Goal: Transaction & Acquisition: Purchase product/service

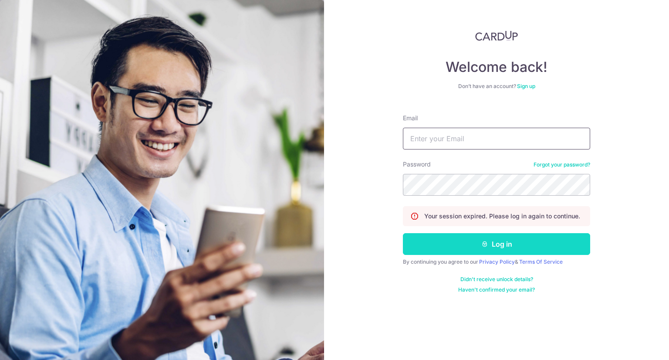
type input "desmondchan@dcentus.com.sg"
click at [487, 247] on button "Log in" at bounding box center [496, 244] width 187 height 22
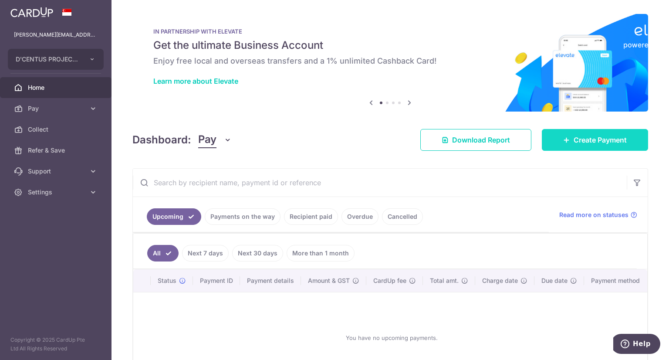
click at [574, 137] on span "Create Payment" at bounding box center [600, 140] width 53 height 10
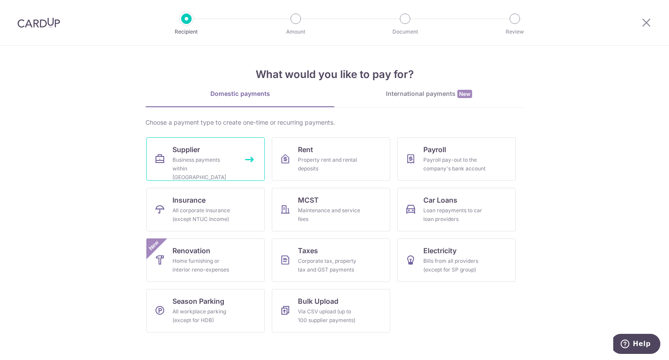
click at [198, 165] on div "Business payments within Singapore" at bounding box center [203, 168] width 63 height 26
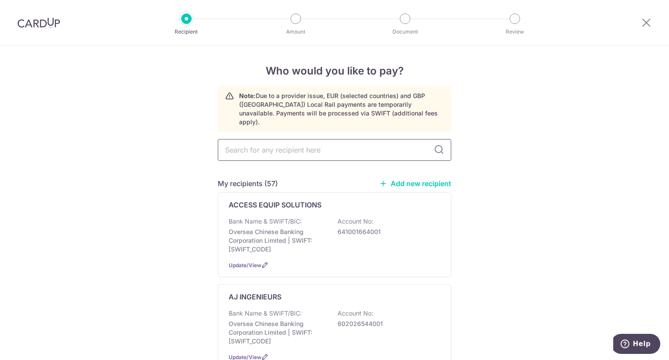
click at [312, 142] on input "text" at bounding box center [334, 150] width 233 height 22
type input "best"
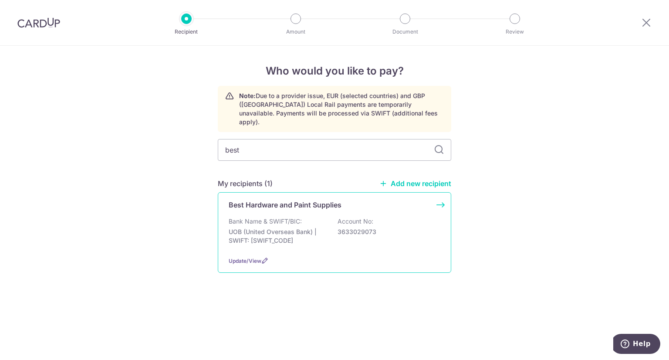
click at [279, 217] on p "Bank Name & SWIFT/BIC:" at bounding box center [265, 221] width 73 height 9
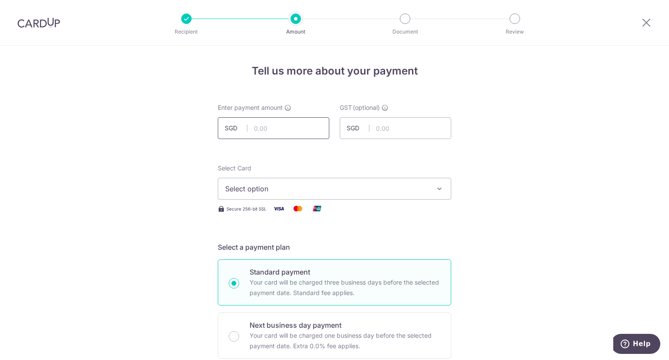
click at [297, 130] on input "text" at bounding box center [273, 128] width 111 height 22
type input "3,813.37"
click at [294, 188] on span "Select option" at bounding box center [326, 188] width 203 height 10
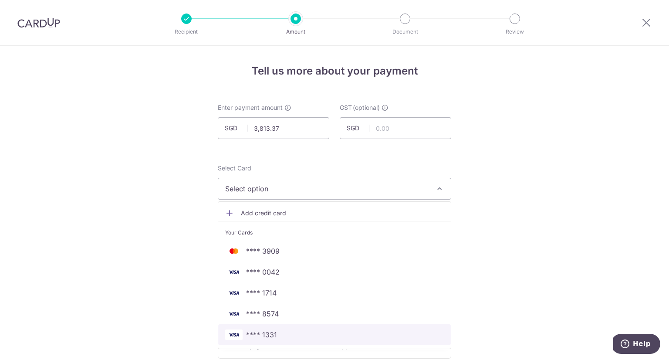
click at [284, 333] on span "**** 1331" at bounding box center [334, 334] width 219 height 10
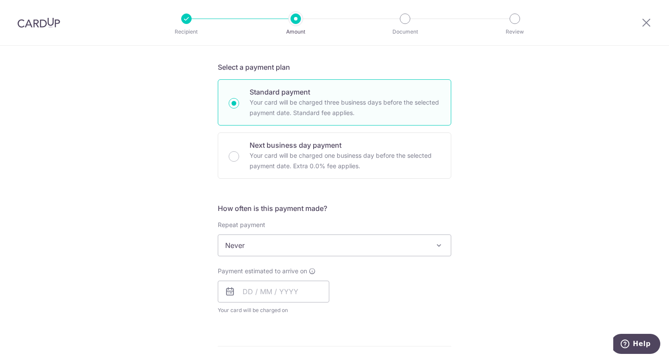
scroll to position [218, 0]
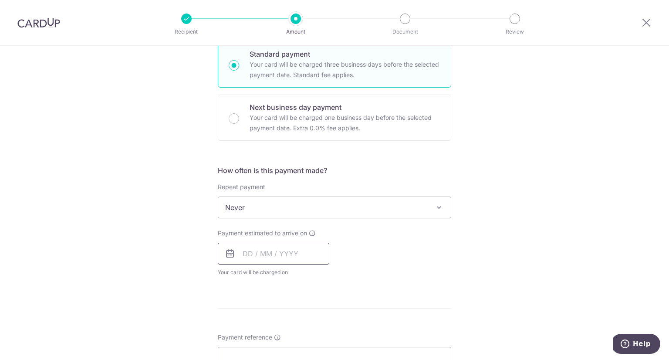
click at [263, 252] on input "text" at bounding box center [273, 254] width 111 height 22
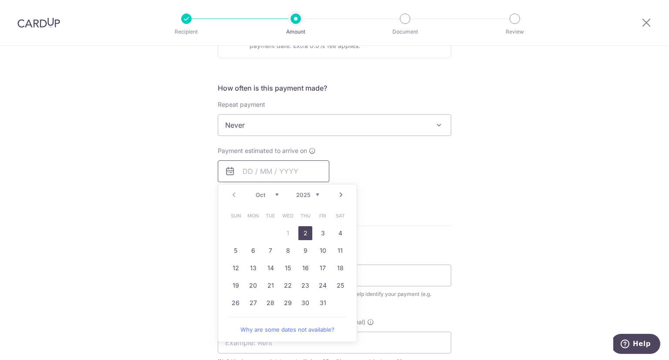
scroll to position [305, 0]
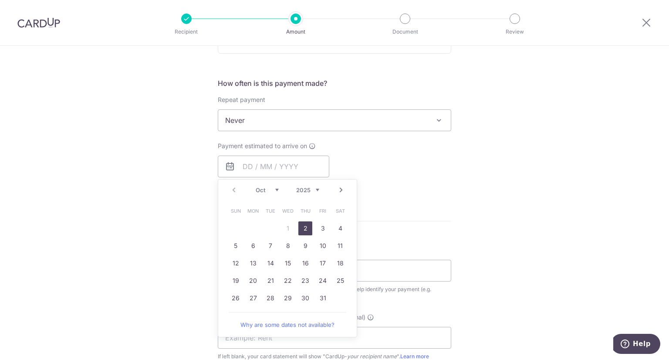
click at [303, 228] on link "2" at bounding box center [305, 228] width 14 height 14
type input "[DATE]"
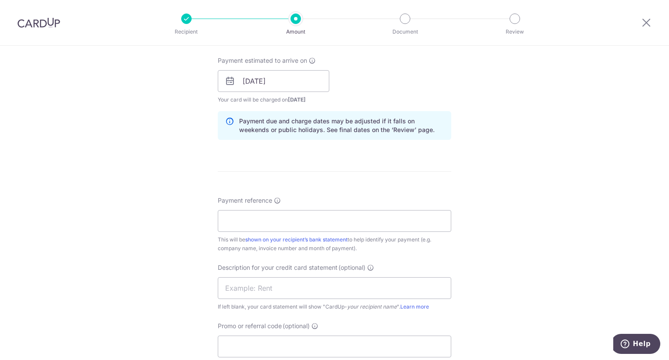
scroll to position [392, 0]
click at [288, 217] on input "Payment reference" at bounding box center [334, 219] width 233 height 22
type input "SP and LC"
click at [286, 284] on input "text" at bounding box center [334, 286] width 233 height 22
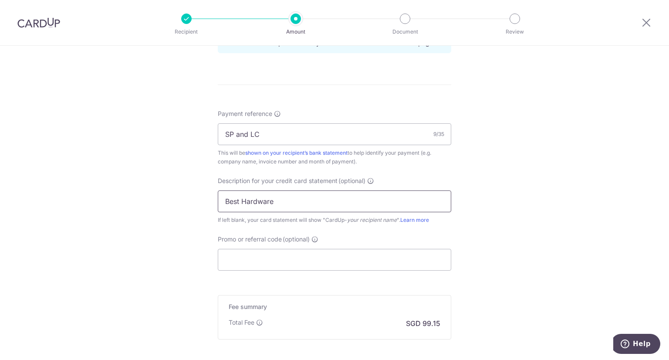
scroll to position [479, 0]
type input "Best Hardware"
click at [279, 260] on input "Promo or referral code (optional)" at bounding box center [334, 257] width 233 height 22
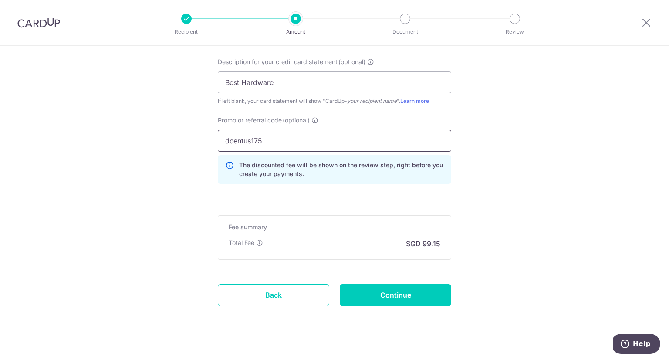
scroll to position [606, 0]
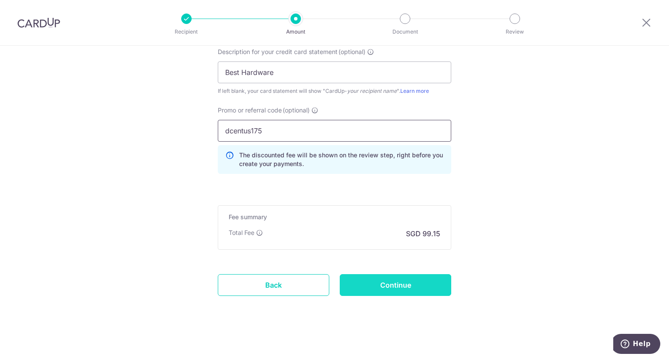
type input "dcentus175"
click at [397, 281] on input "Continue" at bounding box center [395, 285] width 111 height 22
type input "Create Schedule"
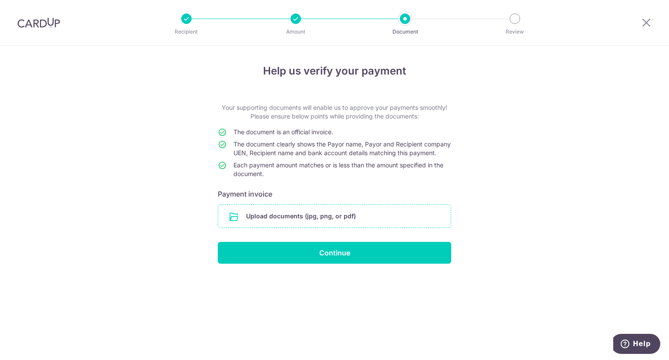
click at [344, 227] on input "file" at bounding box center [334, 216] width 233 height 23
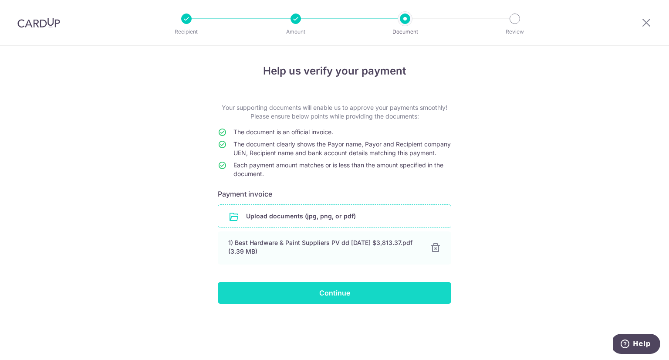
click at [327, 304] on input "Continue" at bounding box center [334, 293] width 233 height 22
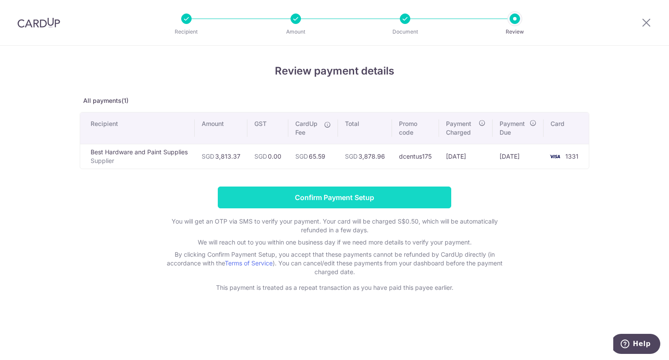
click at [368, 201] on input "Confirm Payment Setup" at bounding box center [334, 197] width 233 height 22
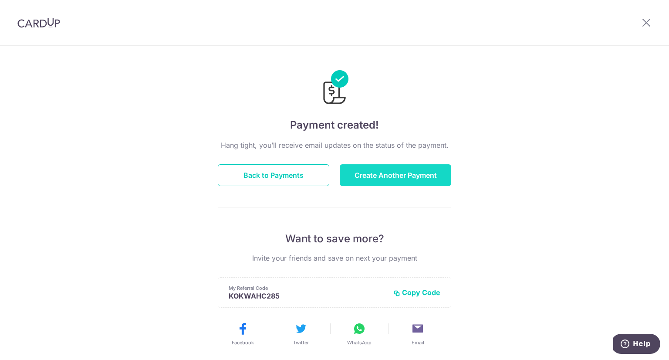
click at [400, 174] on button "Create Another Payment" at bounding box center [395, 175] width 111 height 22
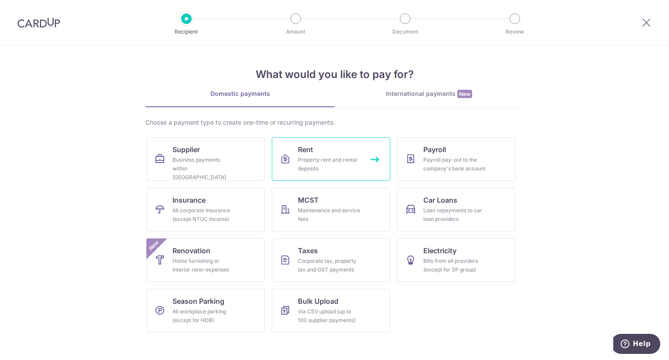
click at [322, 164] on div "Property rent and rental deposits" at bounding box center [329, 163] width 63 height 17
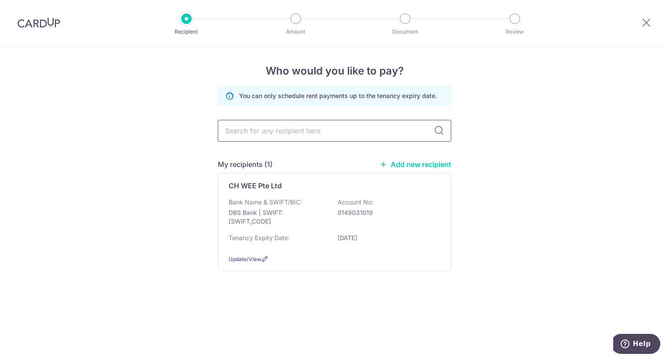
click at [308, 132] on input "text" at bounding box center [334, 131] width 233 height 22
click at [271, 210] on p "DBS Bank | SWIFT: [SWIFT_CODE]" at bounding box center [278, 216] width 98 height 17
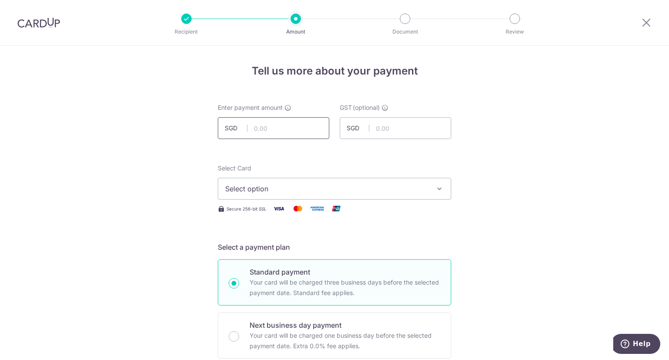
click at [280, 126] on input "text" at bounding box center [273, 128] width 111 height 22
type input "4,033.00"
click at [376, 184] on span "Select option" at bounding box center [326, 188] width 203 height 10
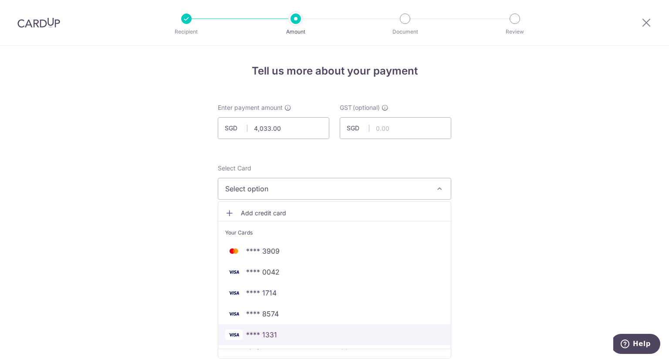
click at [296, 335] on span "**** 1331" at bounding box center [334, 334] width 219 height 10
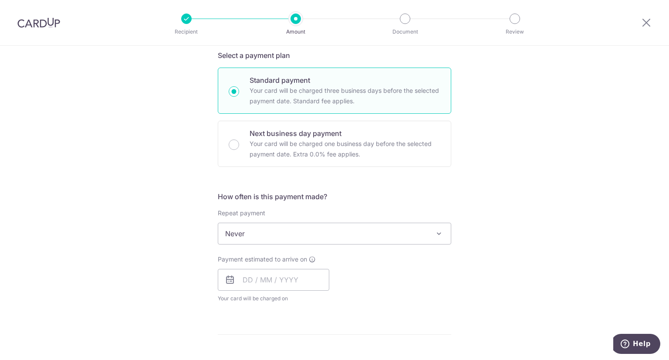
scroll to position [218, 0]
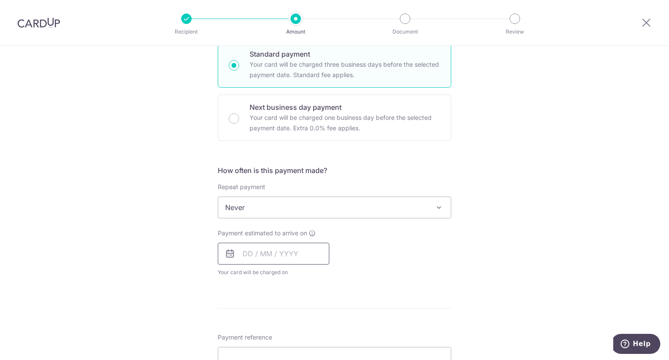
click at [253, 251] on input "text" at bounding box center [273, 254] width 111 height 22
click at [300, 316] on link "2" at bounding box center [305, 315] width 14 height 14
type input "[DATE]"
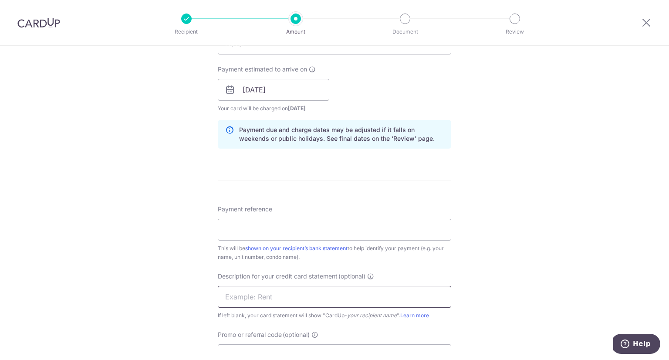
scroll to position [392, 0]
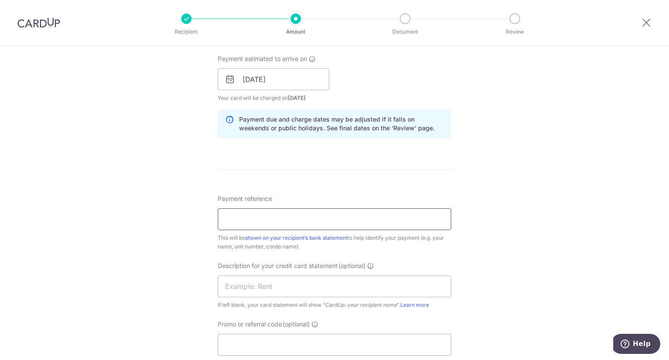
click at [276, 222] on input "Payment reference" at bounding box center [334, 219] width 233 height 22
drag, startPoint x: 260, startPoint y: 219, endPoint x: 166, endPoint y: 216, distance: 94.1
click at [166, 216] on div "Tell us more about your payment Enter payment amount SGD 4,033.00 4033.00 GST (…" at bounding box center [334, 95] width 669 height 882
type input "Rental for [DATE]"
click at [262, 288] on input "text" at bounding box center [334, 286] width 233 height 22
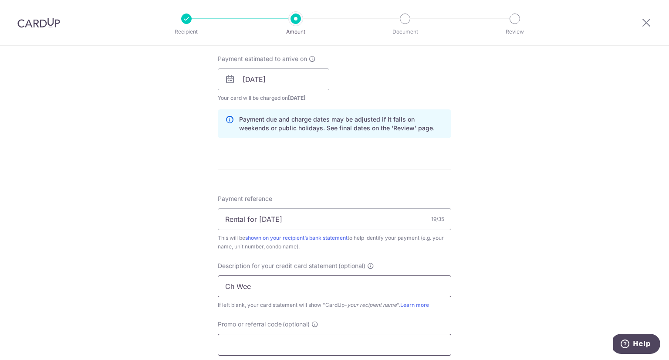
type input "Ch Wee"
click at [250, 341] on input "Promo or referral code (optional)" at bounding box center [334, 345] width 233 height 22
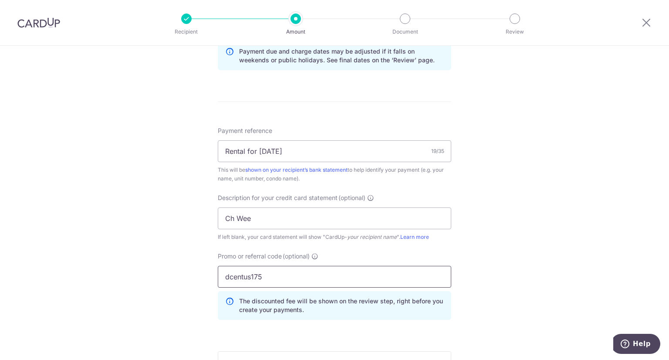
scroll to position [606, 0]
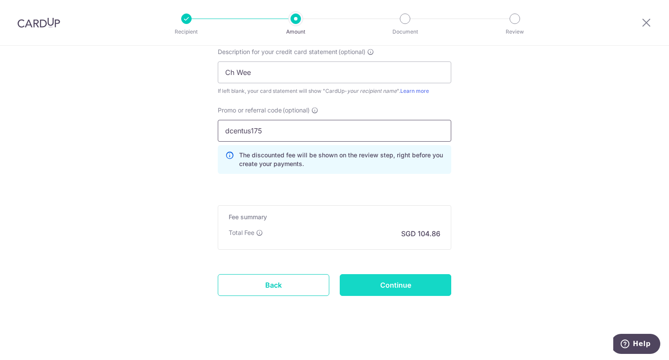
type input "dcentus175"
click at [399, 289] on input "Continue" at bounding box center [395, 285] width 111 height 22
type input "Create Schedule"
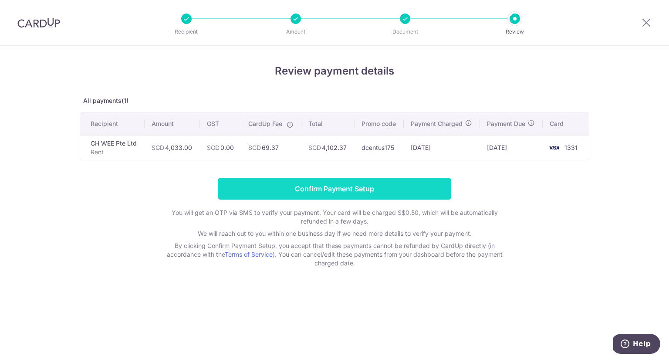
click at [355, 190] on input "Confirm Payment Setup" at bounding box center [334, 189] width 233 height 22
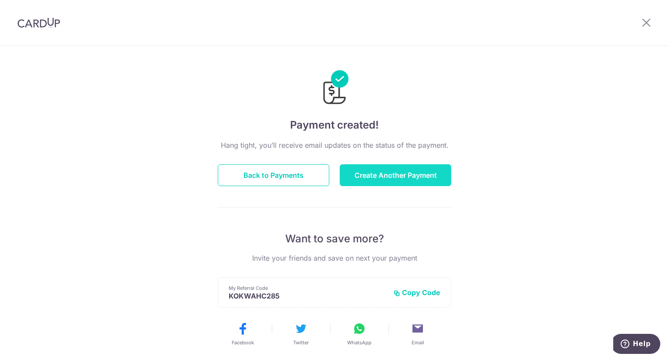
click at [368, 178] on button "Create Another Payment" at bounding box center [395, 175] width 111 height 22
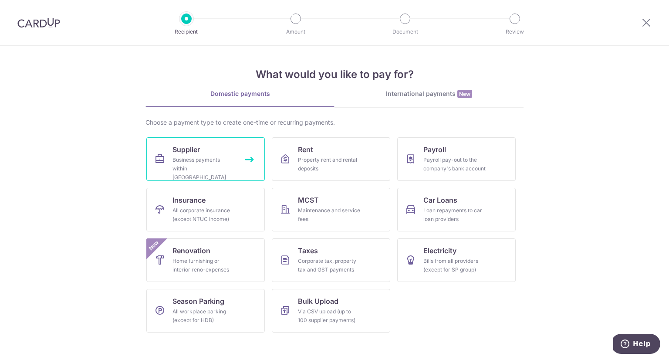
click at [224, 164] on div "Business payments within Singapore" at bounding box center [203, 168] width 63 height 26
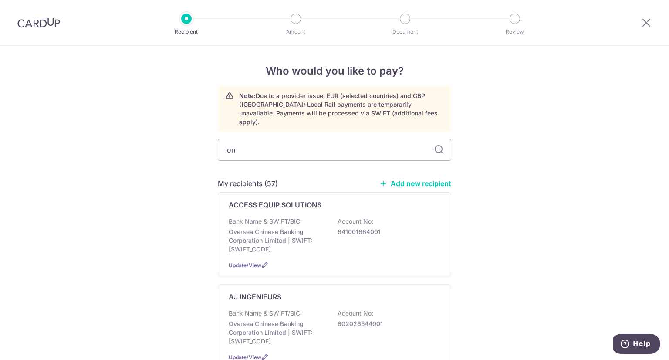
type input "long"
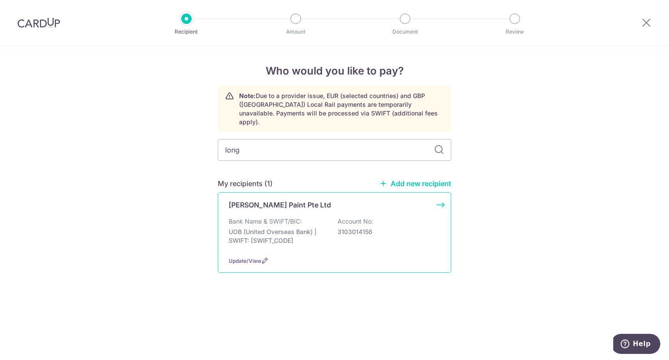
click at [288, 227] on p "UOB (United Overseas Bank) | SWIFT: [SWIFT_CODE]" at bounding box center [278, 235] width 98 height 17
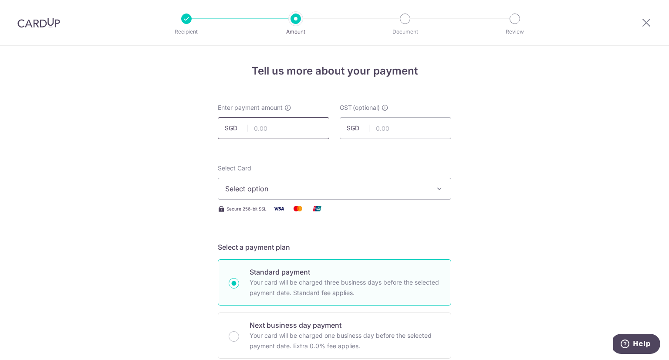
click at [282, 128] on input "text" at bounding box center [273, 128] width 111 height 22
type input "329.40"
drag, startPoint x: 390, startPoint y: 161, endPoint x: 378, endPoint y: 169, distance: 15.0
click at [295, 191] on span "Select option" at bounding box center [326, 188] width 203 height 10
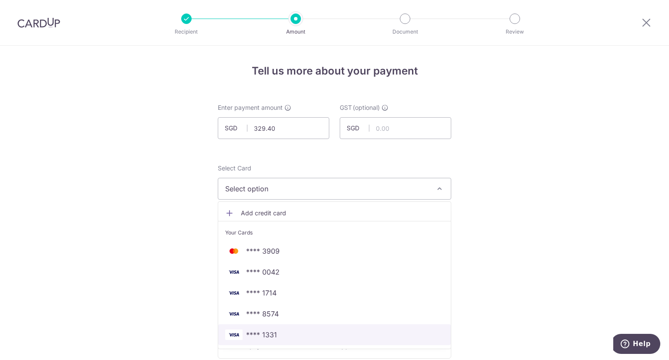
drag, startPoint x: 275, startPoint y: 332, endPoint x: 304, endPoint y: 294, distance: 47.2
click at [275, 332] on span "**** 1331" at bounding box center [334, 334] width 219 height 10
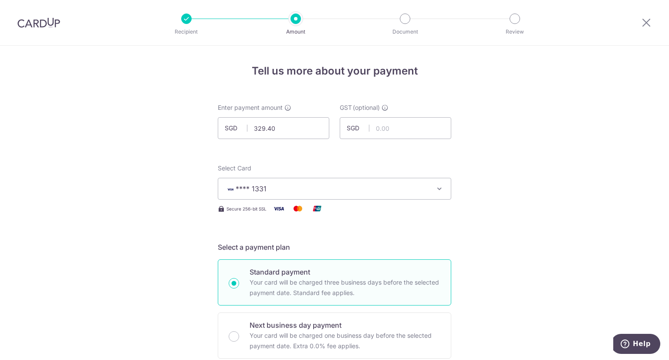
scroll to position [218, 0]
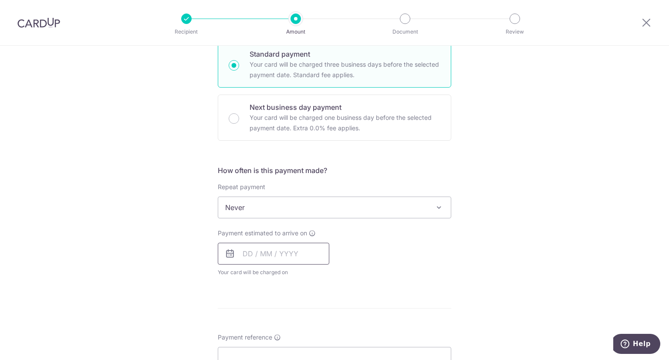
click at [263, 253] on input "text" at bounding box center [273, 254] width 111 height 22
click at [301, 314] on link "2" at bounding box center [305, 315] width 14 height 14
type input "02/10/2025"
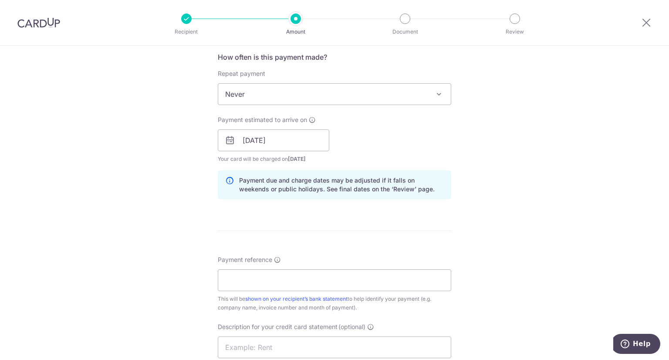
scroll to position [392, 0]
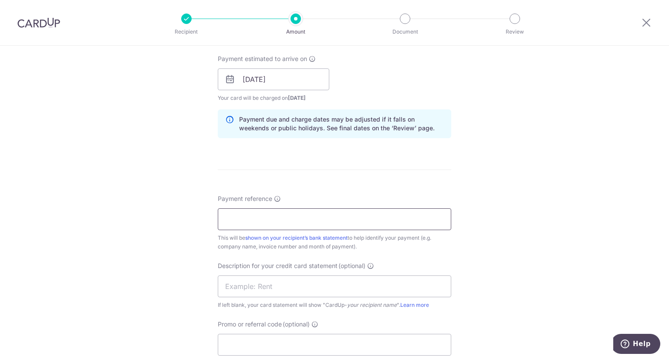
click at [271, 222] on input "Payment reference" at bounding box center [334, 219] width 233 height 22
type input "8CL and PS"
click at [345, 288] on input "text" at bounding box center [334, 286] width 233 height 22
type input "Long Quan"
click at [305, 345] on input "Promo or referral code (optional)" at bounding box center [334, 345] width 233 height 22
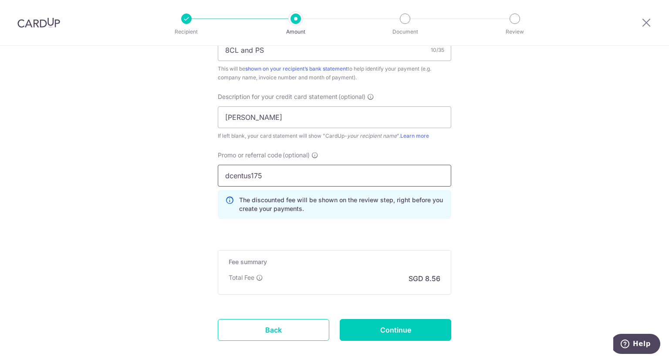
scroll to position [606, 0]
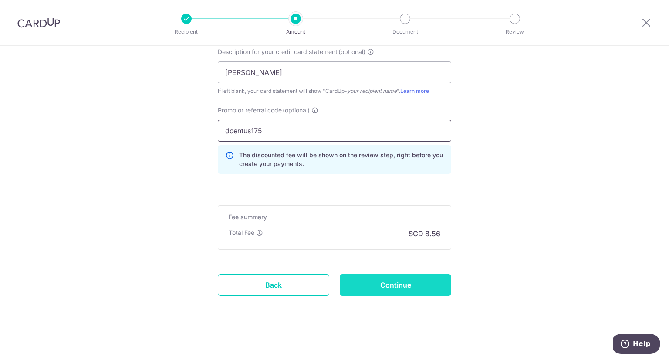
type input "dcentus175"
click at [384, 282] on input "Continue" at bounding box center [395, 285] width 111 height 22
type input "Create Schedule"
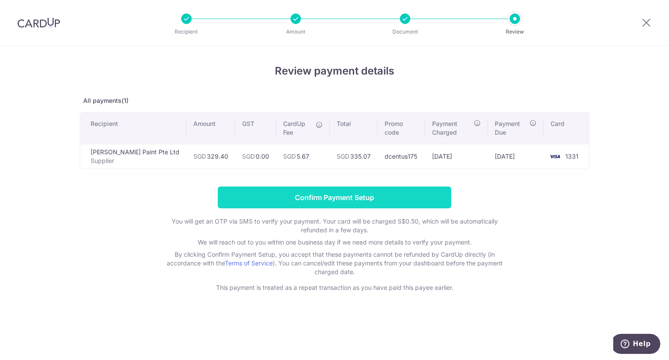
click at [345, 193] on input "Confirm Payment Setup" at bounding box center [334, 197] width 233 height 22
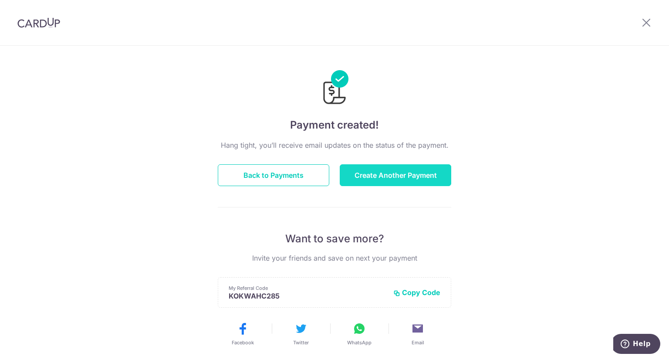
click at [396, 181] on button "Create Another Payment" at bounding box center [395, 175] width 111 height 22
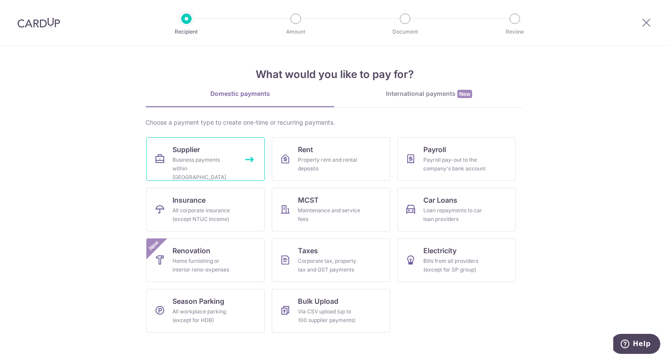
click at [176, 158] on div "Business payments within [GEOGRAPHIC_DATA]" at bounding box center [203, 168] width 63 height 26
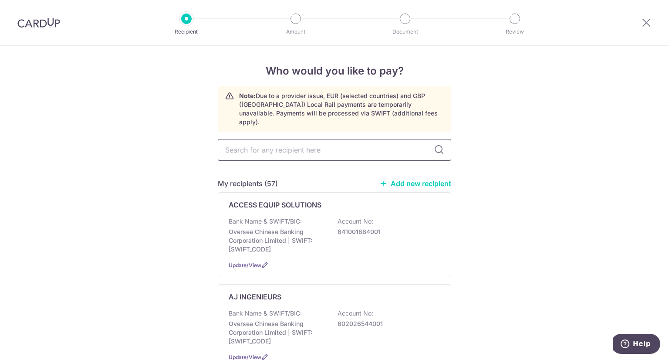
click at [294, 144] on input "text" at bounding box center [334, 150] width 233 height 22
type input "M &"
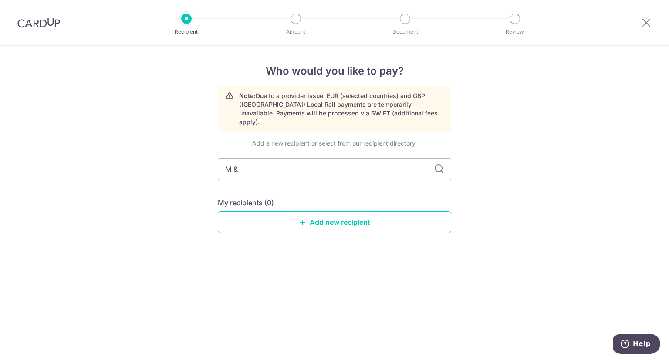
type input "M"
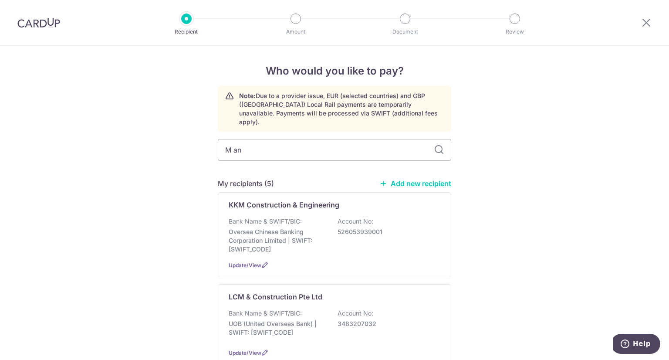
type input "M and"
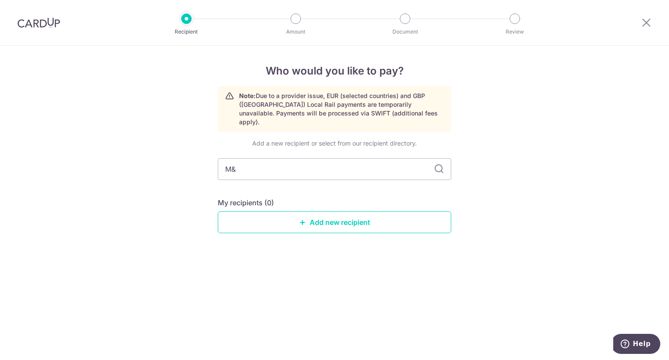
type input "M&F"
type input "M"
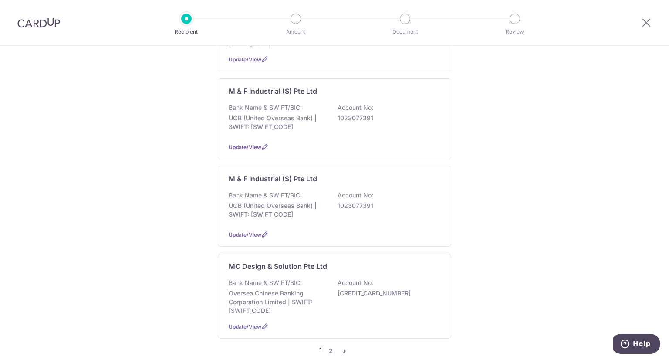
scroll to position [740, 0]
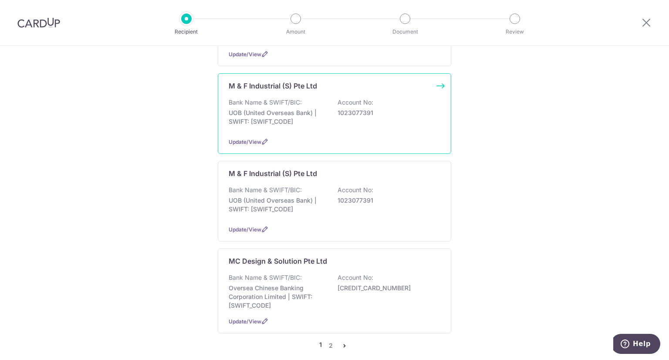
click at [280, 98] on p "Bank Name & SWIFT/BIC:" at bounding box center [265, 102] width 73 height 9
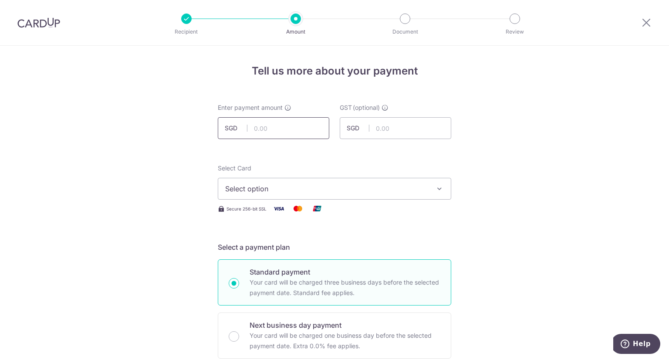
click at [269, 126] on input "text" at bounding box center [273, 128] width 111 height 22
type input "629.04"
drag, startPoint x: 388, startPoint y: 164, endPoint x: 379, endPoint y: 169, distance: 10.5
click at [388, 164] on div "Select Card Select option Add credit card Your Cards **** 3909 **** 0042 **** 1…" at bounding box center [334, 182] width 233 height 36
click at [302, 192] on span "Select option" at bounding box center [326, 188] width 203 height 10
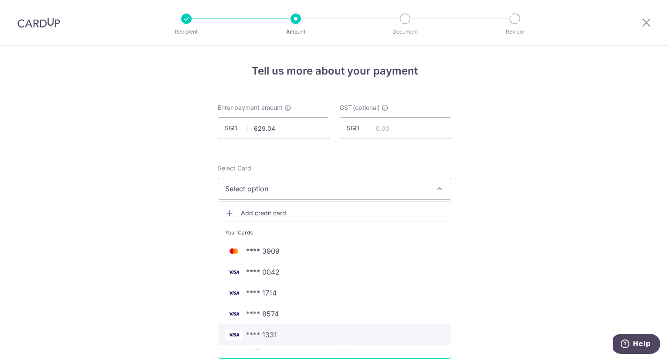
drag, startPoint x: 276, startPoint y: 333, endPoint x: 326, endPoint y: 312, distance: 53.9
click at [276, 333] on span "**** 1331" at bounding box center [334, 334] width 219 height 10
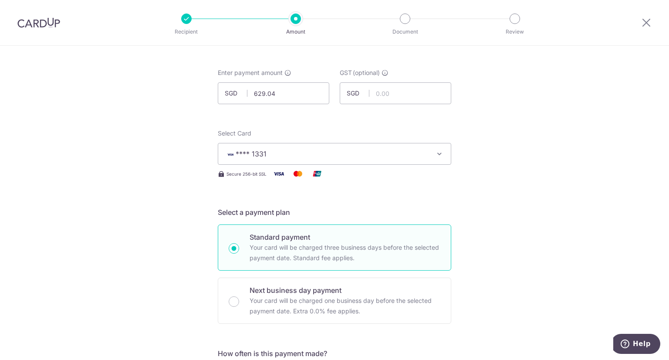
scroll to position [218, 0]
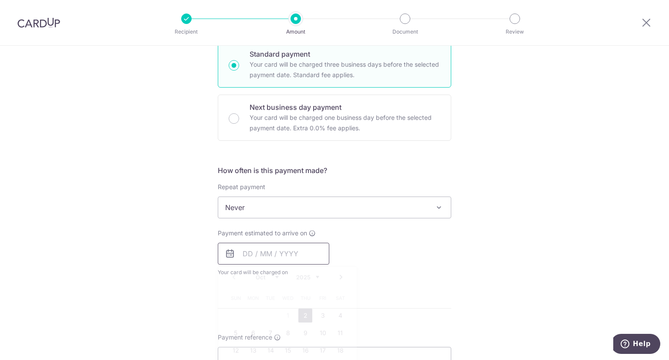
click at [287, 250] on input "text" at bounding box center [273, 254] width 111 height 22
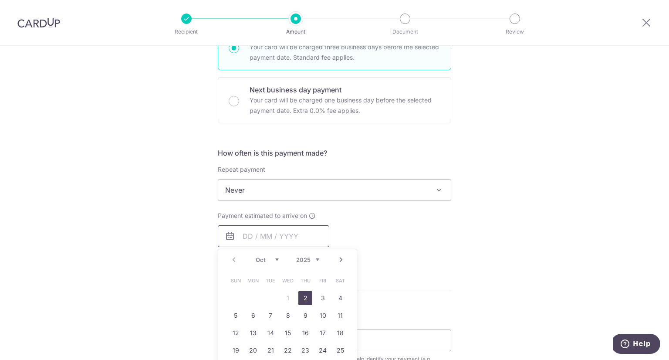
scroll to position [261, 0]
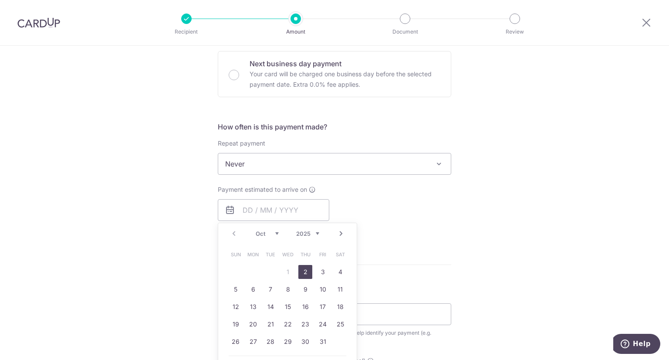
click at [301, 272] on link "2" at bounding box center [305, 272] width 14 height 14
type input "[DATE]"
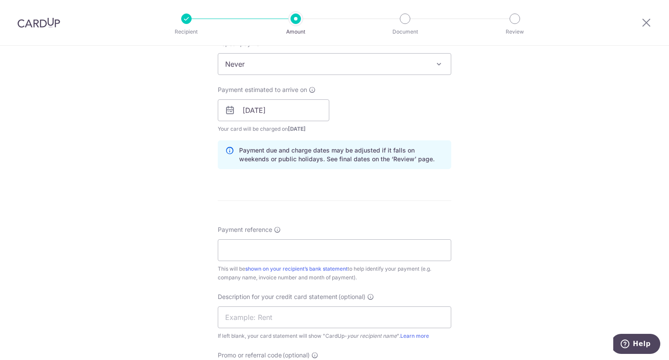
scroll to position [392, 0]
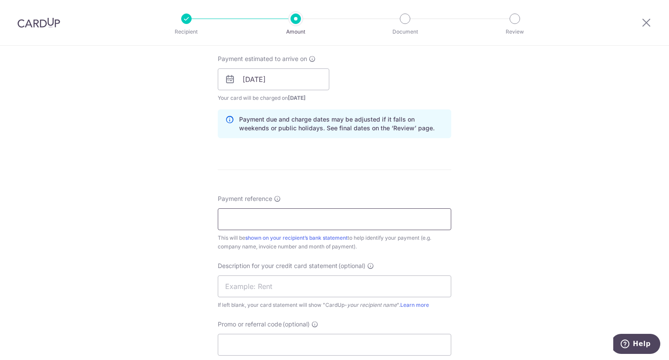
click at [267, 219] on input "Payment reference" at bounding box center [334, 219] width 233 height 22
click at [228, 220] on input "*cl and TSM" at bounding box center [334, 219] width 233 height 22
type input "8cl and TSM"
click at [245, 286] on input "text" at bounding box center [334, 286] width 233 height 22
type input "M and F"
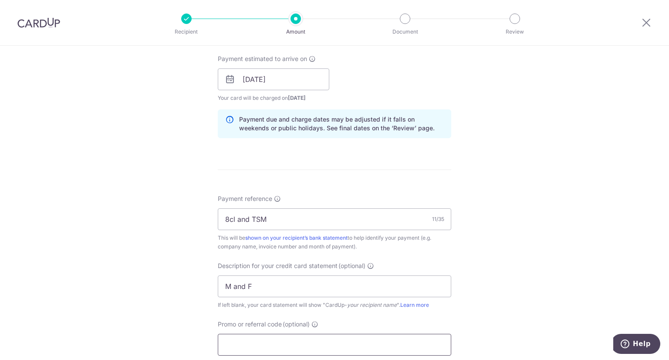
click at [235, 344] on input "Promo or referral code (optional)" at bounding box center [334, 345] width 233 height 22
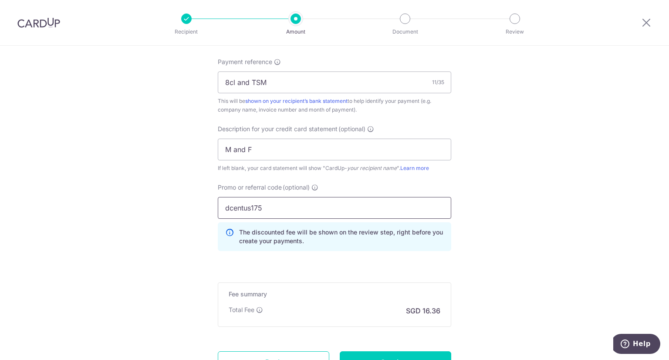
scroll to position [566, 0]
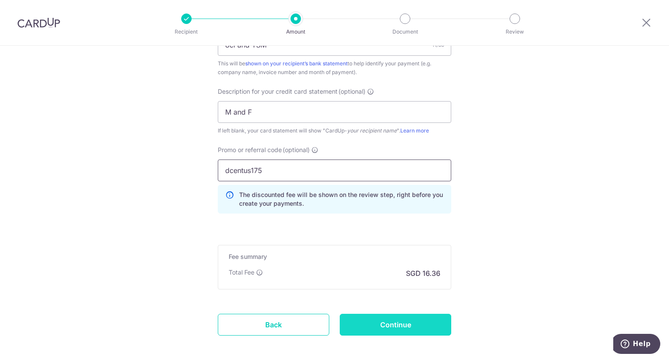
type input "dcentus175"
click at [385, 324] on input "Continue" at bounding box center [395, 325] width 111 height 22
type input "Create Schedule"
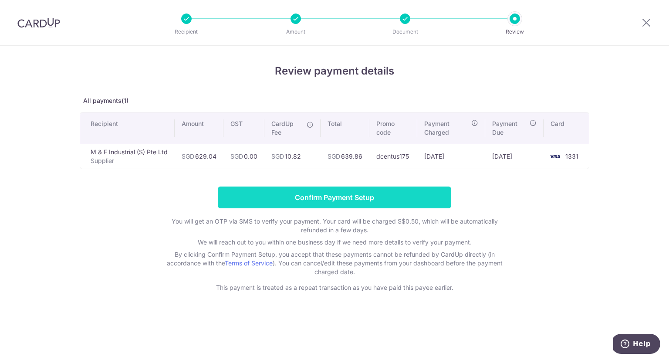
click at [341, 194] on input "Confirm Payment Setup" at bounding box center [334, 197] width 233 height 22
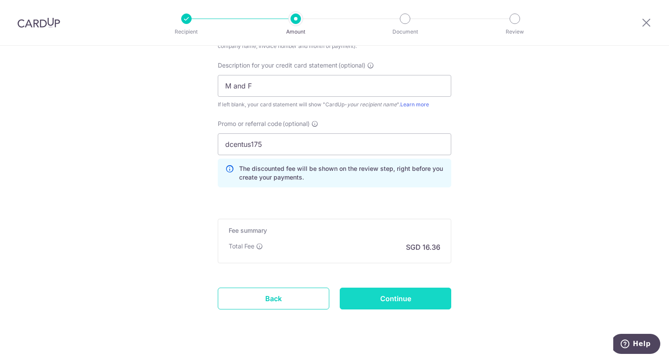
scroll to position [641, 0]
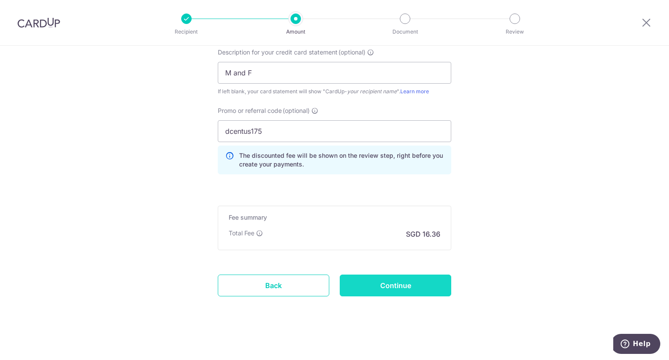
click at [392, 286] on input "Continue" at bounding box center [395, 285] width 111 height 22
type input "Update Schedule"
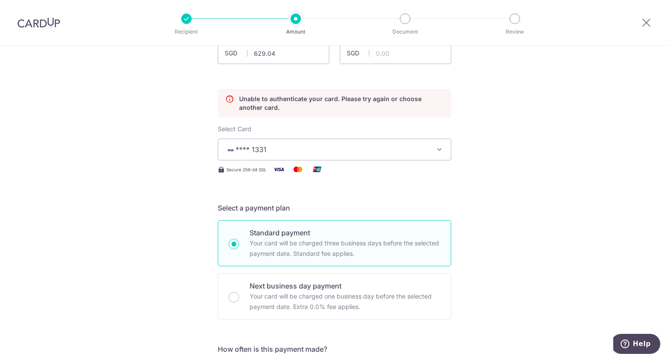
scroll to position [0, 0]
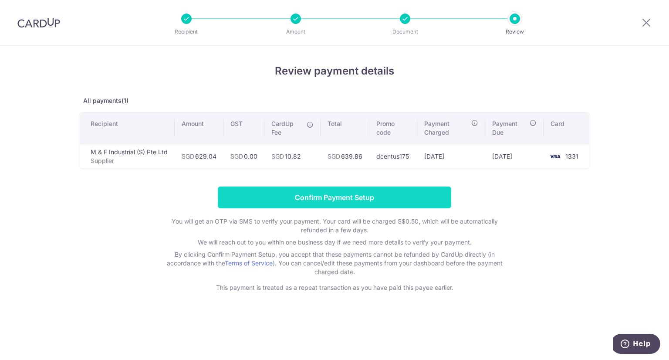
click at [348, 198] on input "Confirm Payment Setup" at bounding box center [334, 197] width 233 height 22
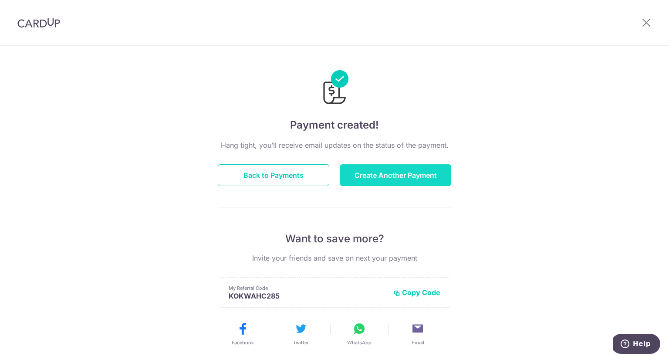
click at [374, 175] on button "Create Another Payment" at bounding box center [395, 175] width 111 height 22
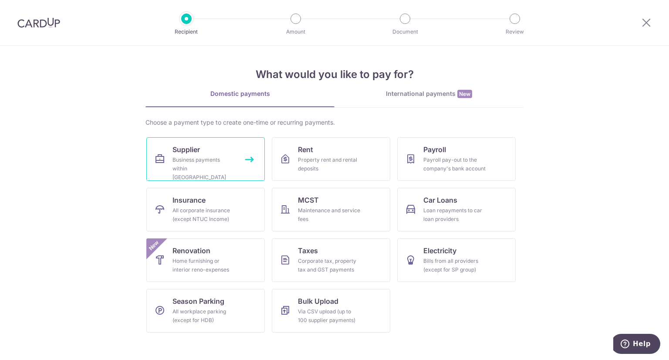
click at [184, 157] on div "Business payments within [GEOGRAPHIC_DATA]" at bounding box center [203, 168] width 63 height 26
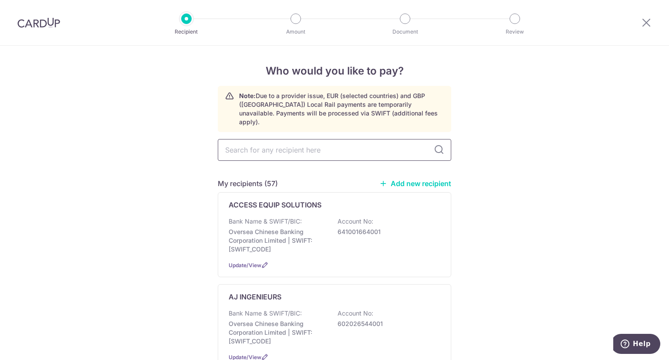
click at [331, 144] on input "text" at bounding box center [334, 150] width 233 height 22
type input "quan"
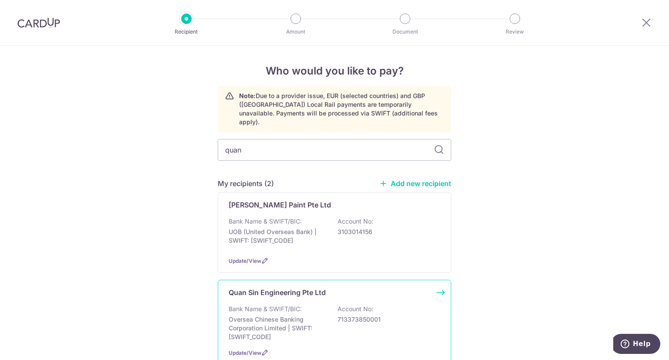
click at [265, 304] on p "Bank Name & SWIFT/BIC:" at bounding box center [265, 308] width 73 height 9
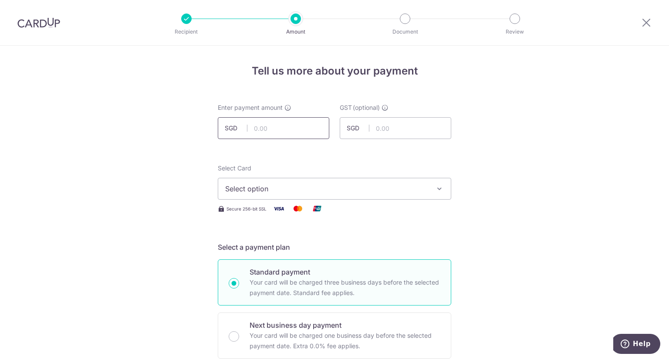
click at [274, 131] on input "text" at bounding box center [273, 128] width 111 height 22
type input "3,128.30"
click at [349, 189] on span "Select option" at bounding box center [326, 188] width 203 height 10
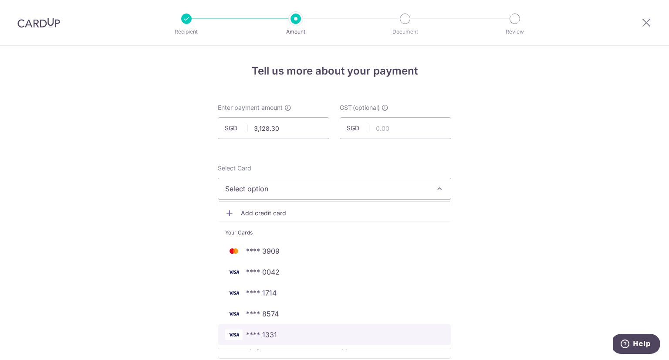
click at [270, 338] on span "**** 1331" at bounding box center [261, 334] width 31 height 10
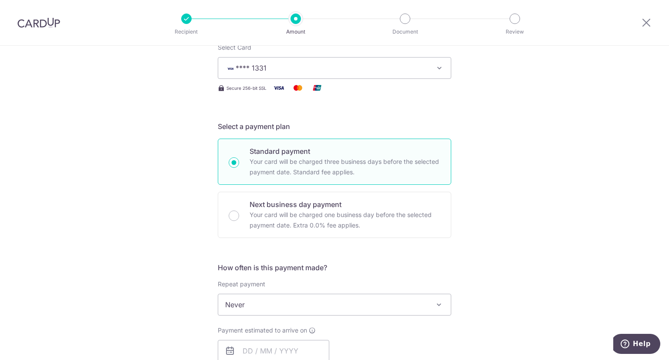
scroll to position [218, 0]
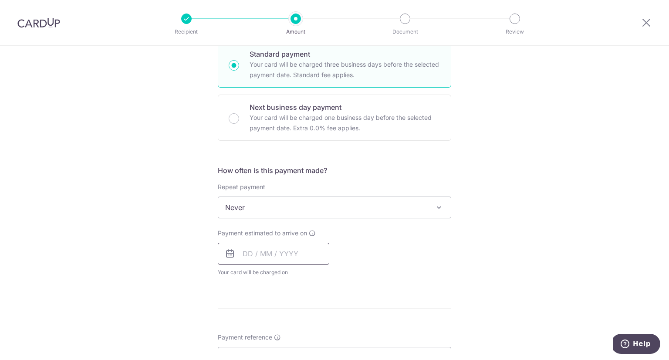
click at [262, 251] on input "text" at bounding box center [273, 254] width 111 height 22
click at [319, 315] on link "3" at bounding box center [323, 315] width 14 height 14
type input "03/10/2025"
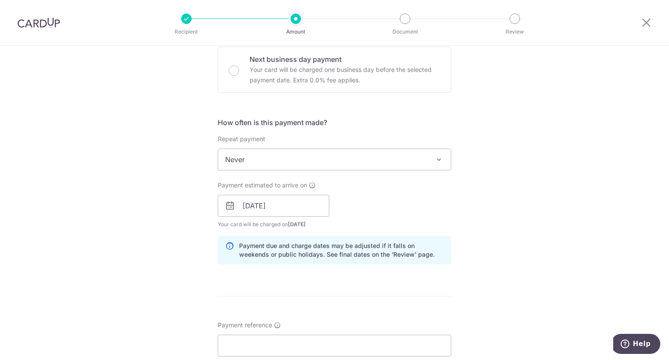
scroll to position [348, 0]
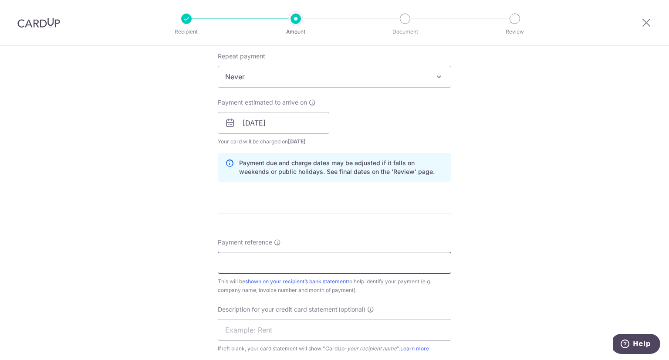
click at [261, 262] on input "Payment reference" at bounding box center [334, 263] width 233 height 22
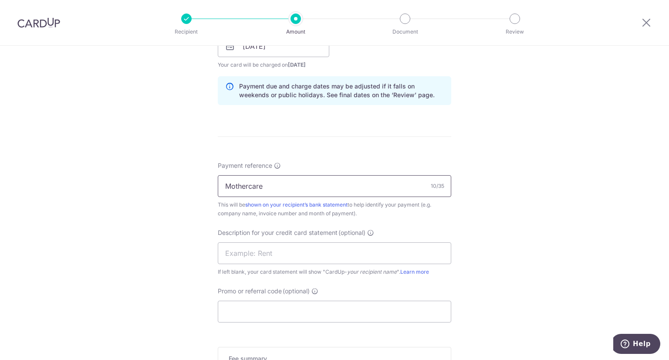
scroll to position [435, 0]
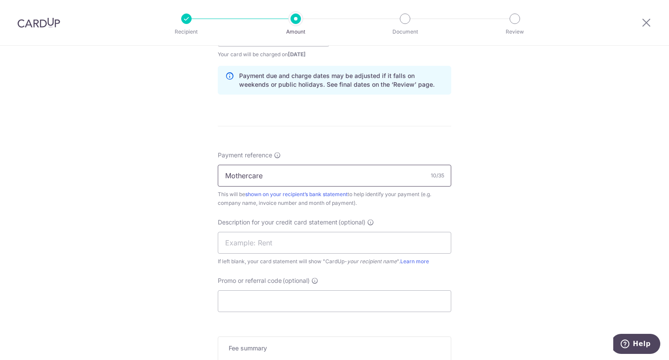
drag, startPoint x: 273, startPoint y: 167, endPoint x: 51, endPoint y: 165, distance: 221.7
click at [48, 165] on div "Tell us more about your payment Enter payment amount SGD 3,128.30 3128.30 GST (…" at bounding box center [334, 51] width 669 height 882
type input "288 292"
click at [304, 241] on input "text" at bounding box center [334, 243] width 233 height 22
type input "M"
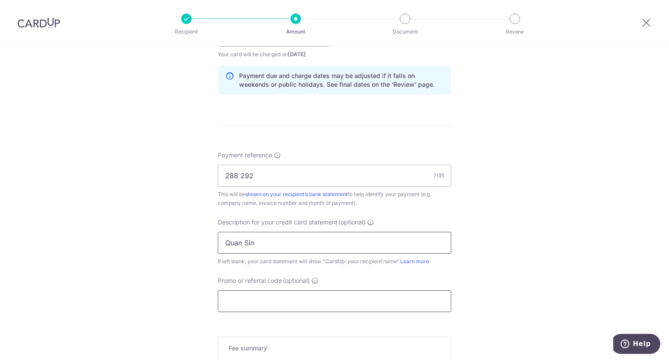
type input "Quan Sin"
click at [300, 300] on input "Promo or referral code (optional)" at bounding box center [334, 301] width 233 height 22
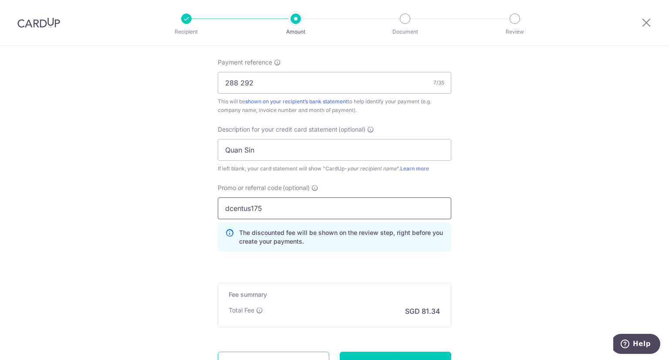
scroll to position [606, 0]
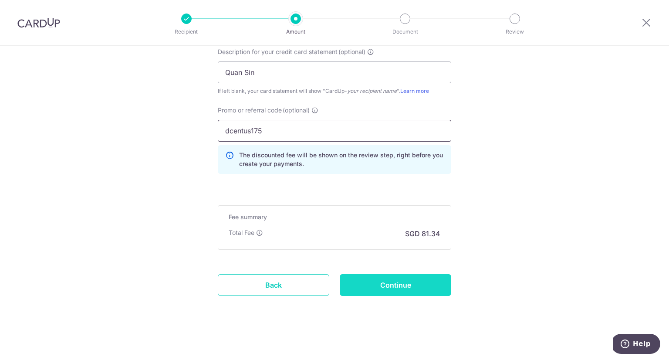
type input "dcentus175"
click at [379, 285] on input "Continue" at bounding box center [395, 285] width 111 height 22
type input "Create Schedule"
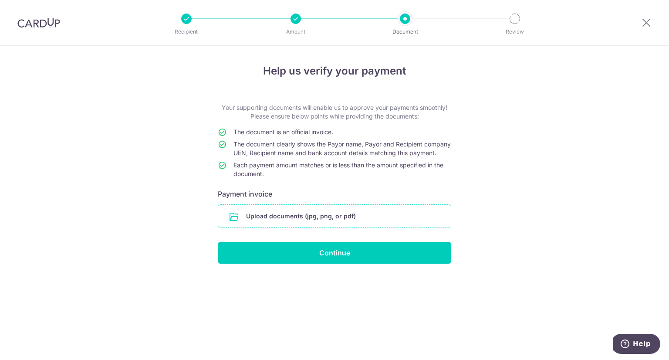
click at [348, 227] on input "file" at bounding box center [334, 216] width 233 height 23
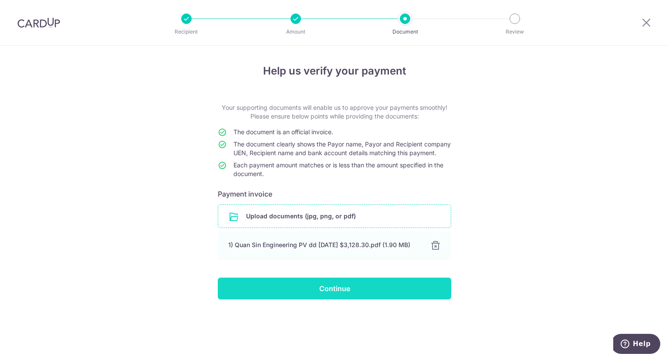
click at [334, 299] on input "Continue" at bounding box center [334, 288] width 233 height 22
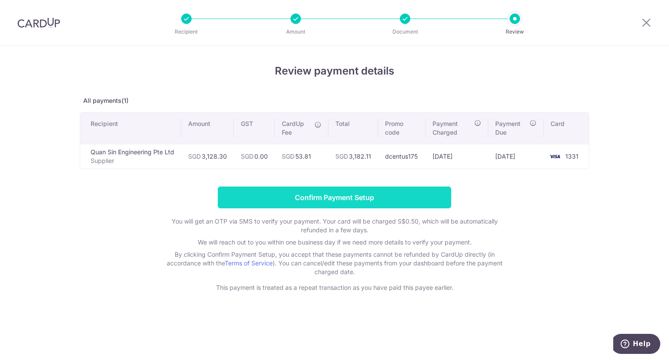
click at [357, 203] on input "Confirm Payment Setup" at bounding box center [334, 197] width 233 height 22
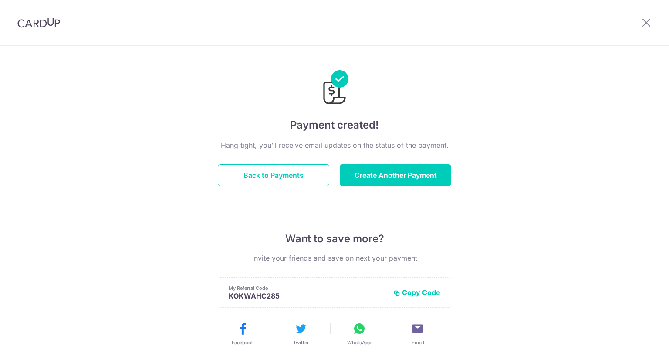
click at [387, 177] on button "Create Another Payment" at bounding box center [395, 175] width 111 height 22
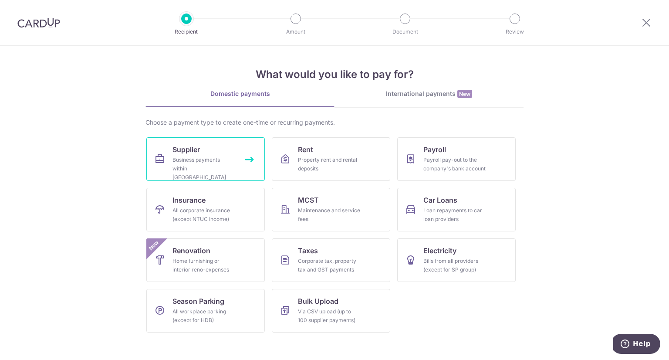
click at [203, 175] on link "Supplier Business payments within [GEOGRAPHIC_DATA]" at bounding box center [205, 159] width 118 height 44
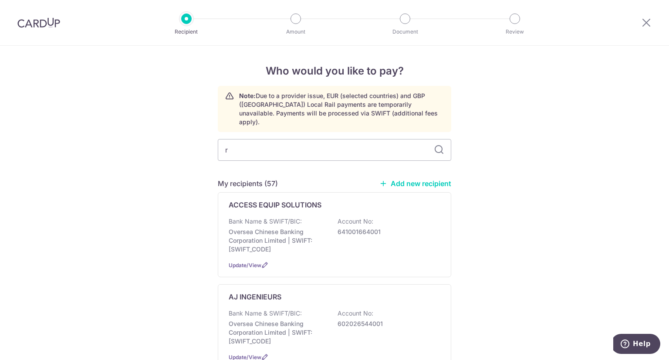
type input "rj"
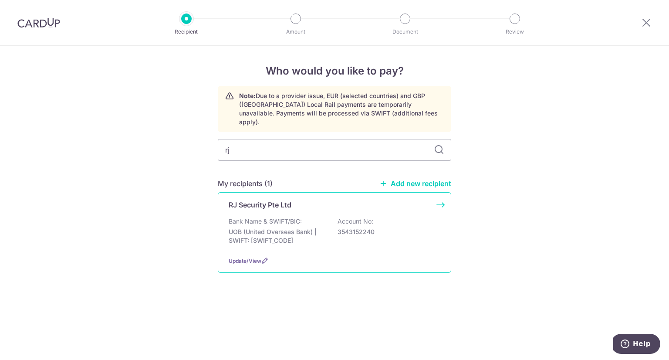
click at [267, 217] on p "Bank Name & SWIFT/BIC:" at bounding box center [265, 221] width 73 height 9
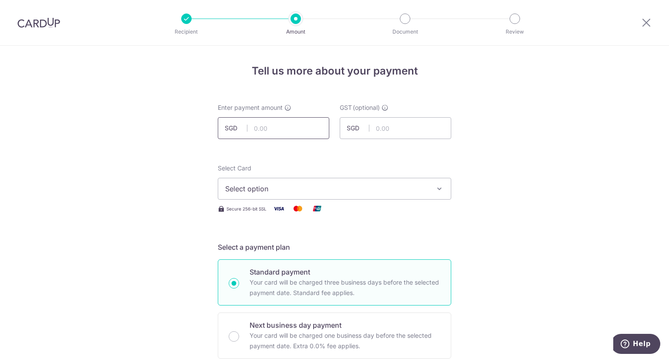
click at [273, 128] on input "text" at bounding box center [273, 128] width 111 height 22
type input "850.20"
click at [385, 190] on span "Select option" at bounding box center [326, 188] width 203 height 10
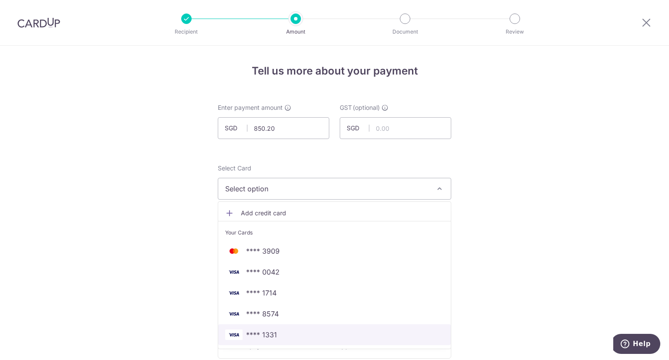
click at [281, 332] on span "**** 1331" at bounding box center [334, 334] width 219 height 10
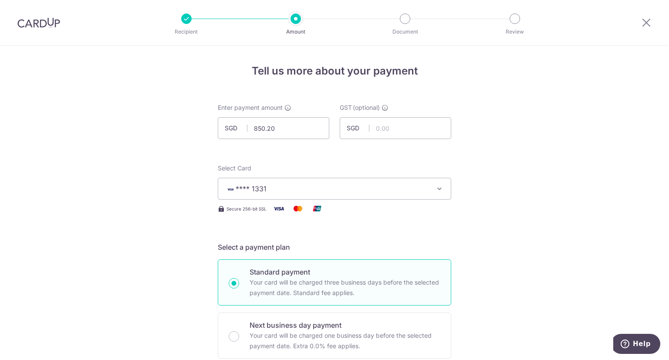
scroll to position [218, 0]
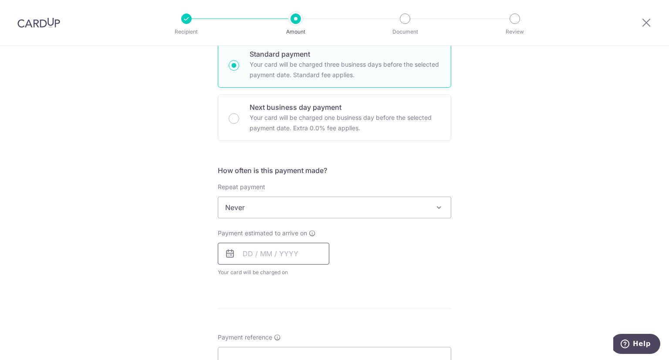
click at [250, 257] on input "text" at bounding box center [273, 254] width 111 height 22
click at [300, 315] on link "2" at bounding box center [305, 315] width 14 height 14
type input "02/10/2025"
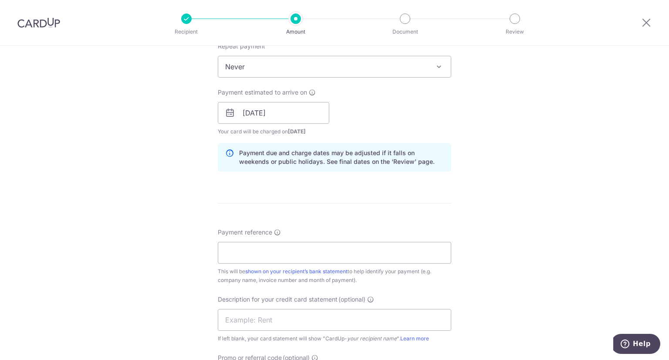
scroll to position [392, 0]
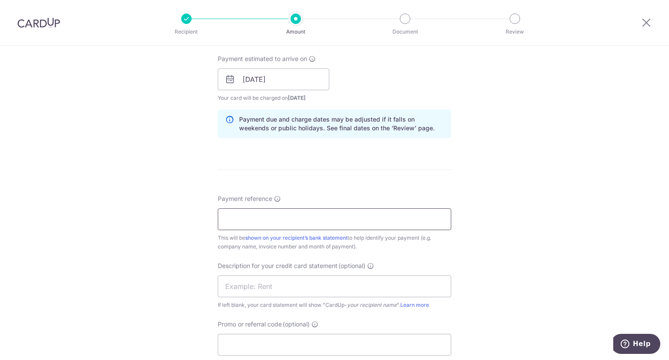
click at [271, 223] on input "Payment reference" at bounding box center [334, 219] width 233 height 22
type input "20250930"
click at [341, 288] on input "text" at bounding box center [334, 286] width 233 height 22
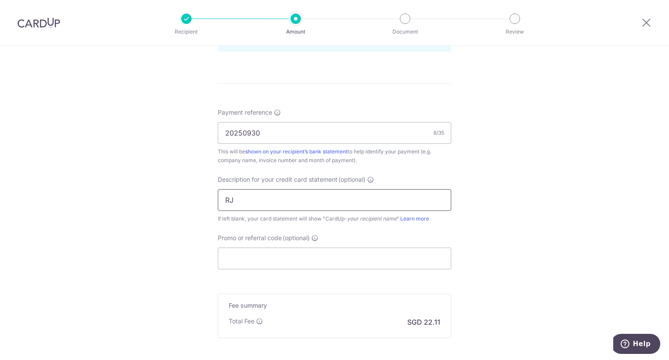
scroll to position [479, 0]
type input "RJ"
click at [274, 261] on input "Promo or referral code (optional)" at bounding box center [334, 257] width 233 height 22
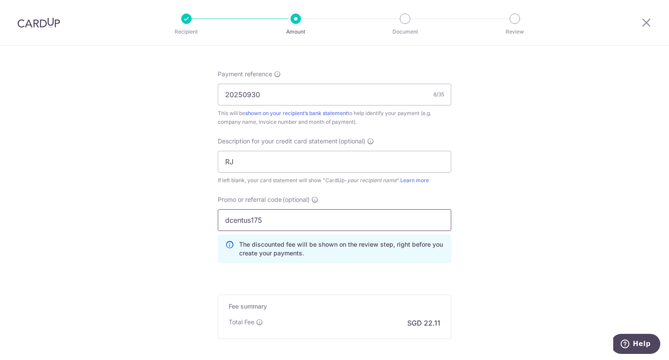
scroll to position [566, 0]
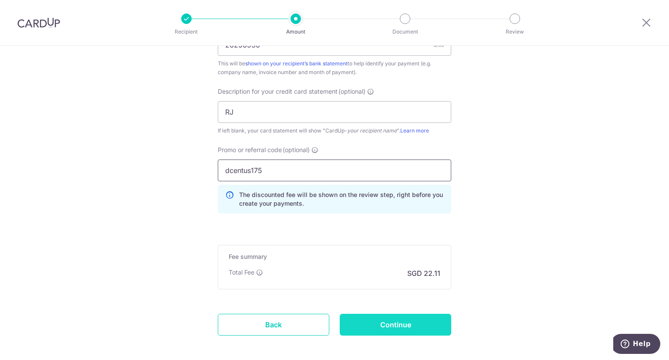
type input "dcentus175"
click at [406, 321] on input "Continue" at bounding box center [395, 325] width 111 height 22
type input "Create Schedule"
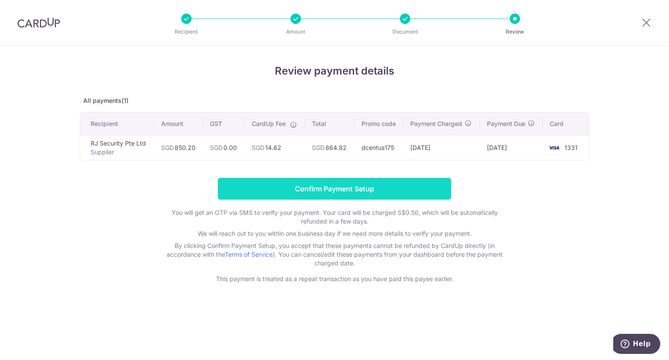
click at [354, 188] on input "Confirm Payment Setup" at bounding box center [334, 189] width 233 height 22
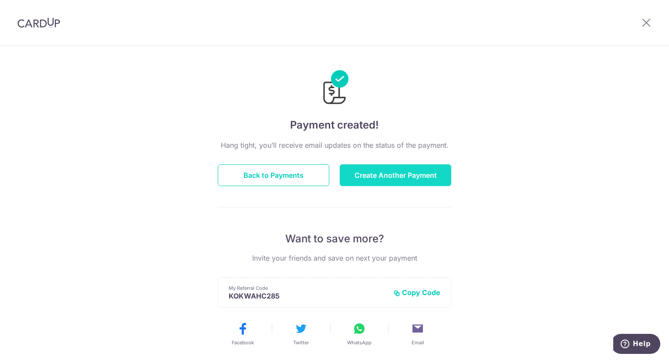
click at [387, 180] on button "Create Another Payment" at bounding box center [395, 175] width 111 height 22
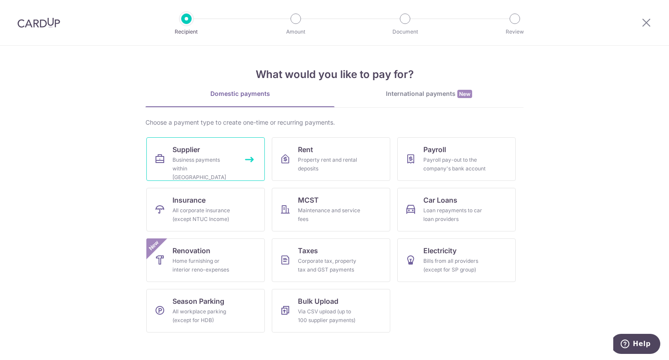
click at [195, 161] on div "Business payments within Singapore" at bounding box center [203, 168] width 63 height 26
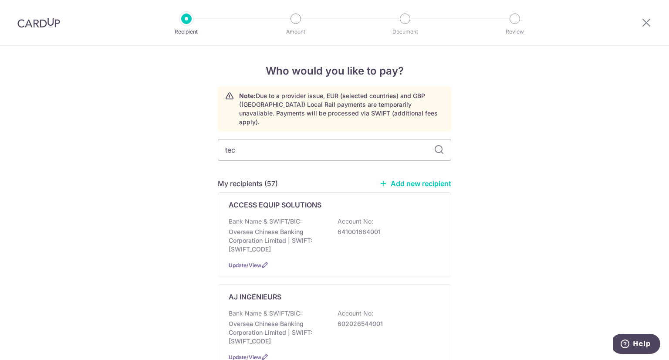
type input "teck"
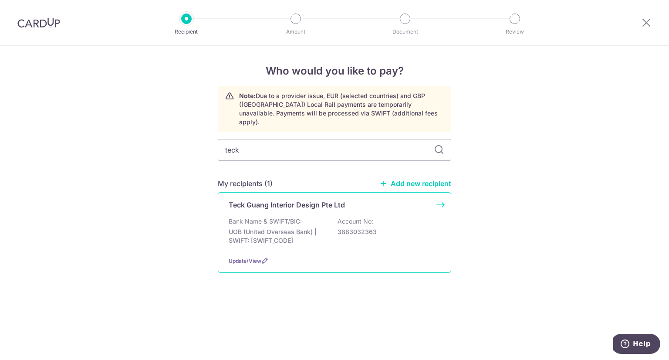
click at [301, 227] on p "UOB (United Overseas Bank) | SWIFT: [SWIFT_CODE]" at bounding box center [278, 235] width 98 height 17
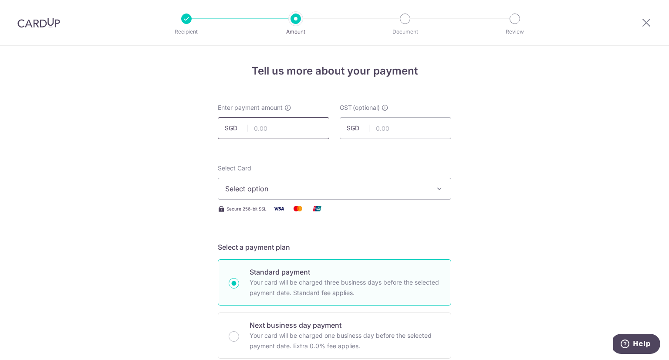
click at [276, 131] on input "text" at bounding box center [273, 128] width 111 height 22
type input "1,940.20"
click at [395, 192] on span "Select option" at bounding box center [326, 188] width 203 height 10
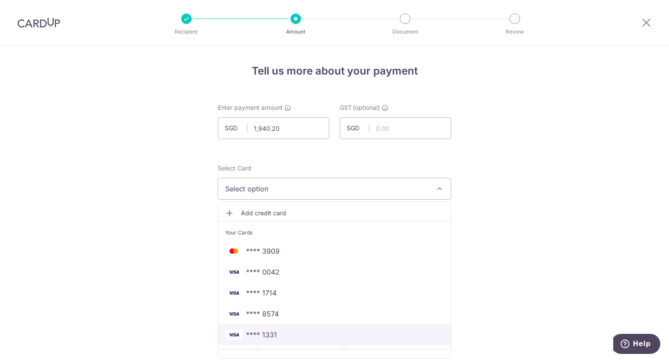
click at [288, 330] on span "**** 1331" at bounding box center [334, 334] width 219 height 10
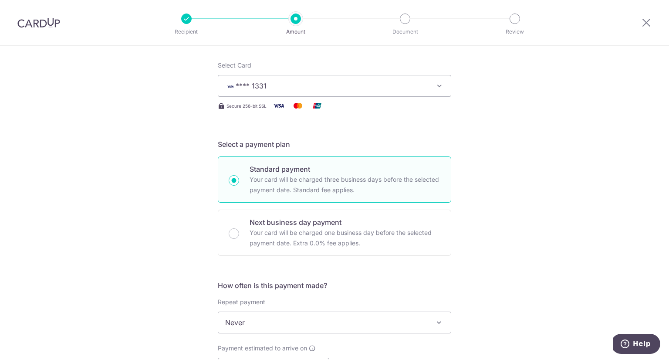
scroll to position [174, 0]
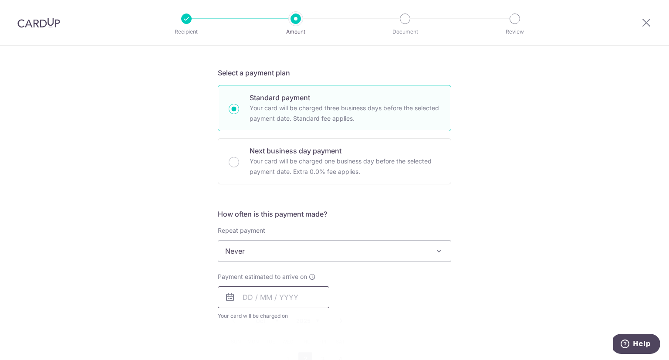
click at [280, 300] on input "text" at bounding box center [273, 297] width 111 height 22
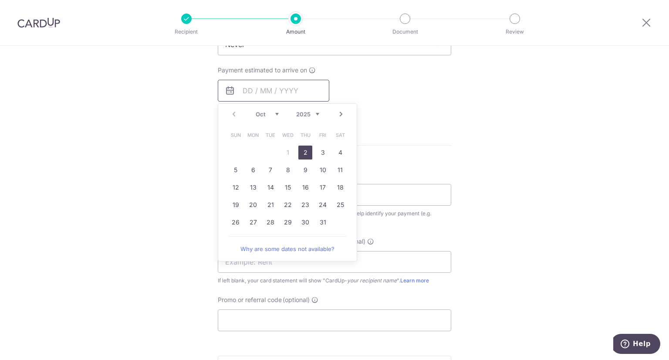
scroll to position [392, 0]
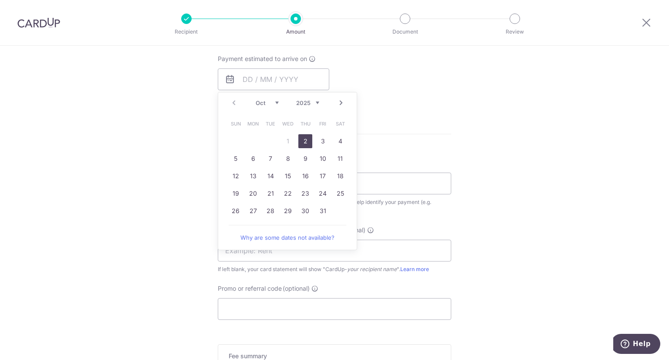
click at [303, 142] on link "2" at bounding box center [305, 141] width 14 height 14
type input "02/10/2025"
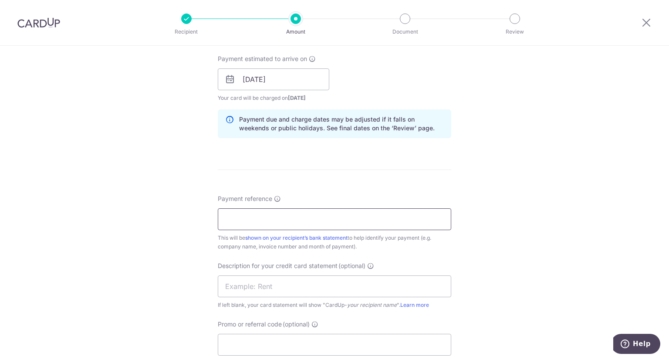
click at [240, 216] on input "Payment reference" at bounding box center [334, 219] width 233 height 22
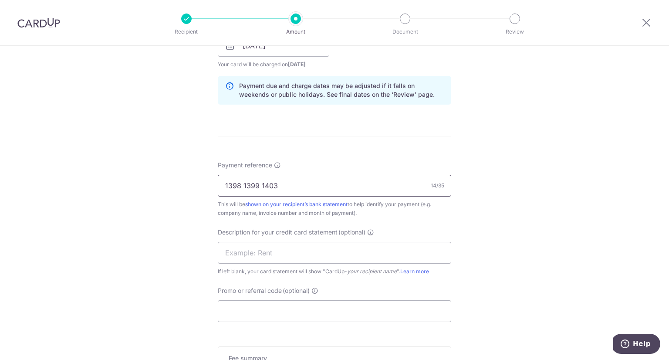
scroll to position [435, 0]
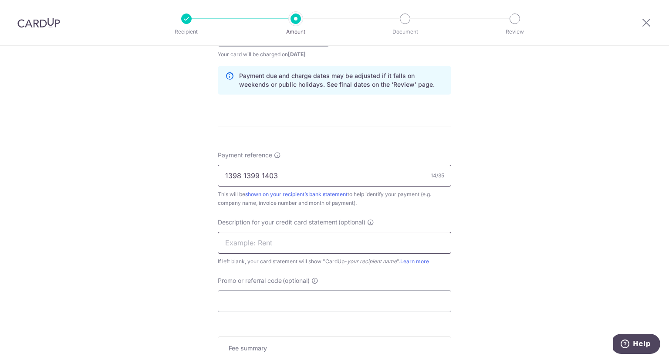
type input "1398 1399 1403"
click at [277, 245] on input "text" at bounding box center [334, 243] width 233 height 22
type input "Teck Guang"
click at [280, 305] on input "Promo or referral code (optional)" at bounding box center [334, 301] width 233 height 22
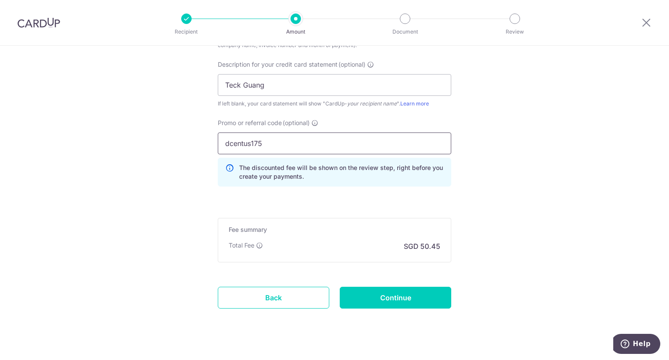
scroll to position [606, 0]
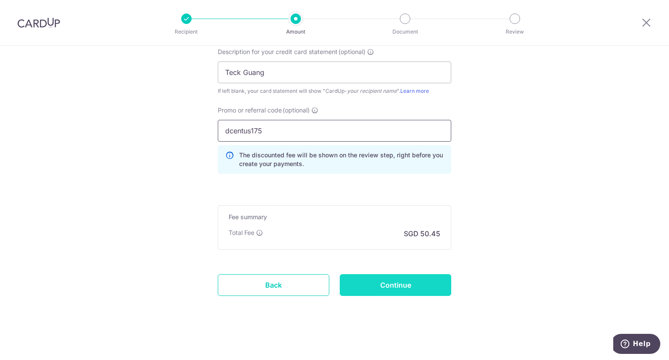
type input "dcentus175"
click at [384, 284] on input "Continue" at bounding box center [395, 285] width 111 height 22
type input "Create Schedule"
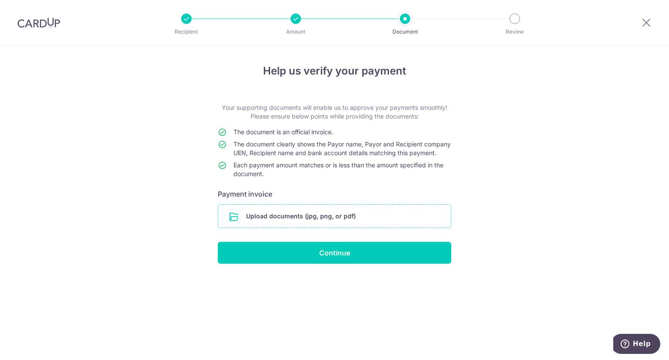
click at [331, 223] on input "file" at bounding box center [334, 216] width 233 height 23
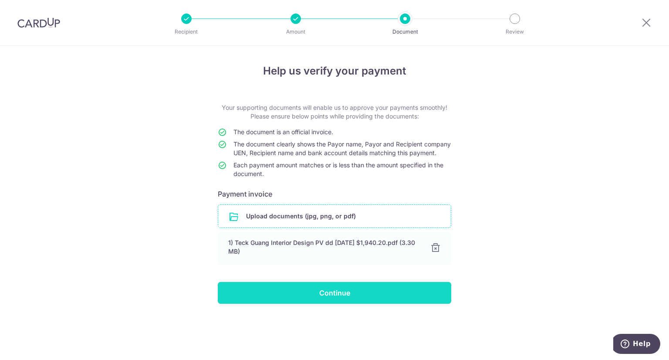
click at [324, 304] on input "Continue" at bounding box center [334, 293] width 233 height 22
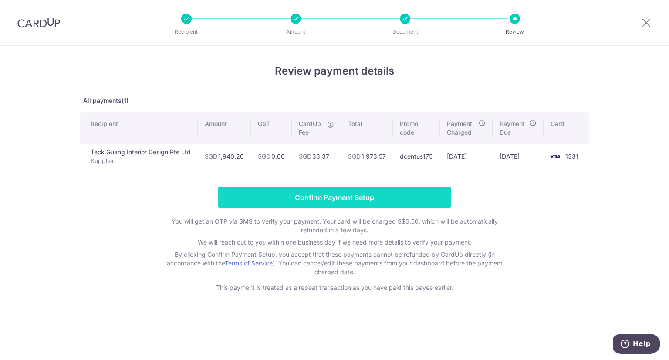
click at [340, 200] on input "Confirm Payment Setup" at bounding box center [334, 197] width 233 height 22
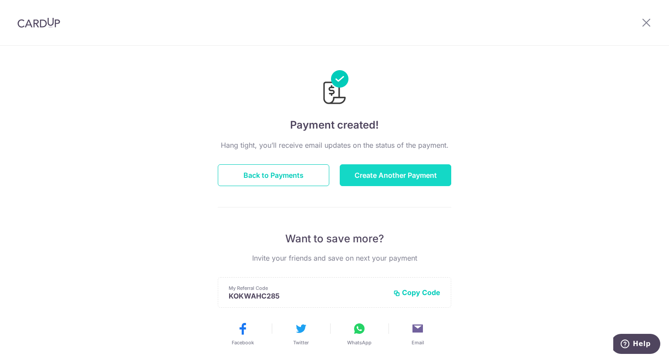
click at [418, 172] on button "Create Another Payment" at bounding box center [395, 175] width 111 height 22
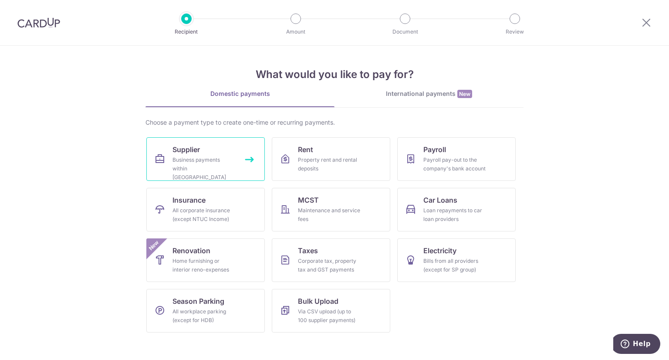
click at [200, 166] on div "Business payments within Singapore" at bounding box center [203, 168] width 63 height 26
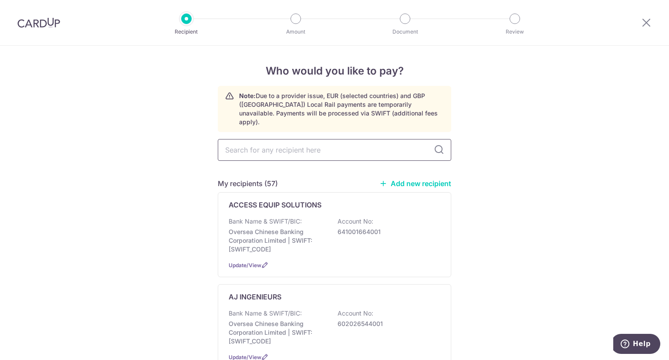
click at [272, 139] on input "text" at bounding box center [334, 150] width 233 height 22
type input "top"
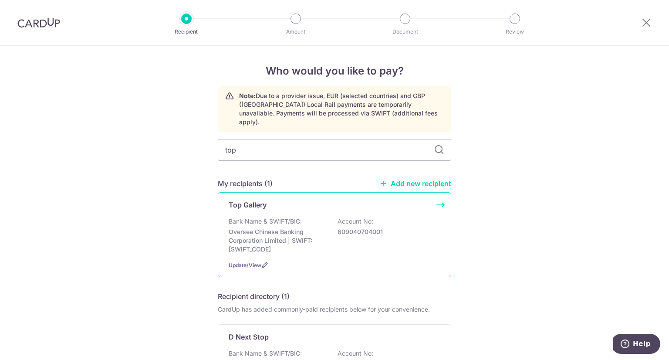
click at [280, 207] on div "Top Gallery Bank Name & SWIFT/BIC: Oversea Chinese Banking Corporation Limited …" at bounding box center [334, 234] width 233 height 85
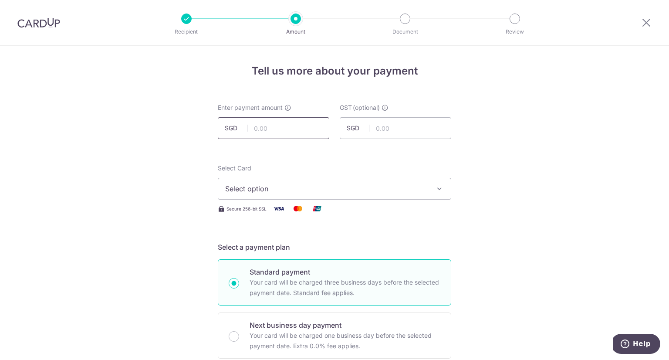
click at [284, 127] on input "text" at bounding box center [273, 128] width 111 height 22
type input "805.00"
click at [365, 189] on span "Select option" at bounding box center [326, 188] width 203 height 10
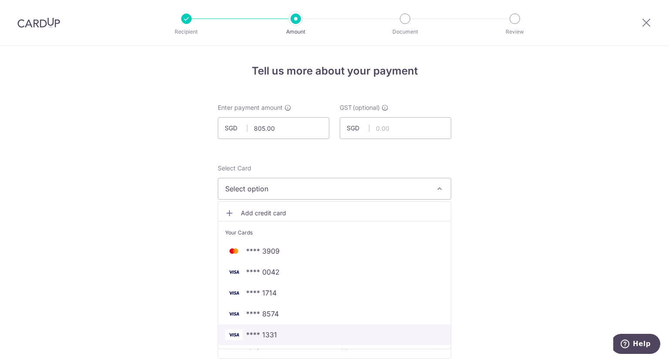
click at [277, 334] on span "**** 1331" at bounding box center [334, 334] width 219 height 10
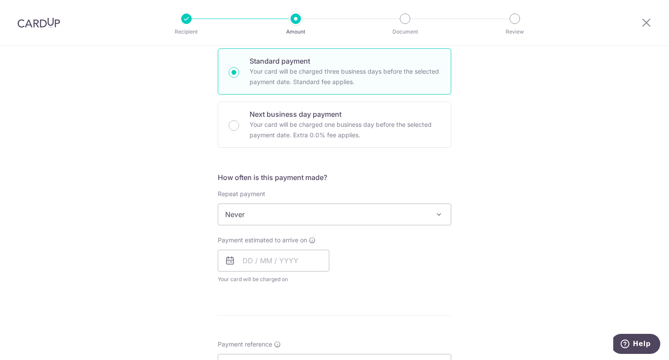
scroll to position [218, 0]
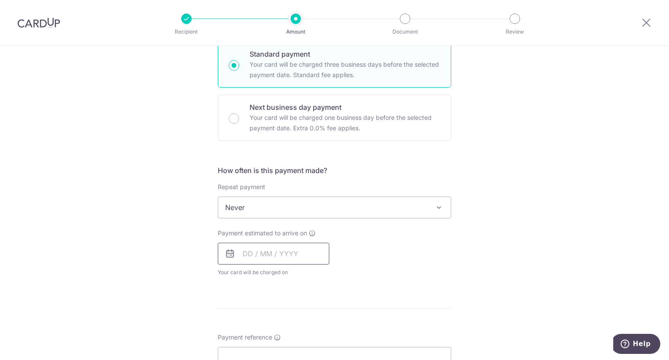
drag, startPoint x: 268, startPoint y: 257, endPoint x: 275, endPoint y: 255, distance: 6.8
click at [268, 257] on input "text" at bounding box center [273, 254] width 111 height 22
click at [300, 314] on link "2" at bounding box center [305, 315] width 14 height 14
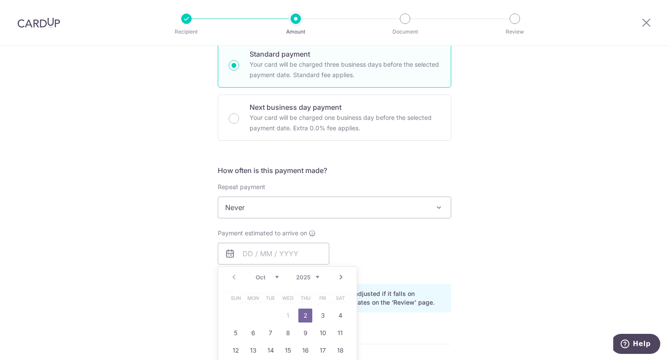
type input "02/10/2025"
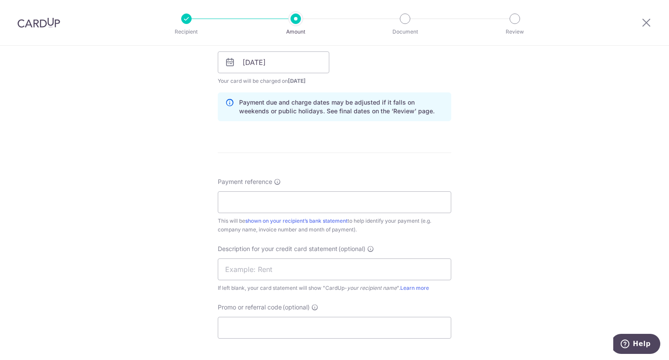
scroll to position [435, 0]
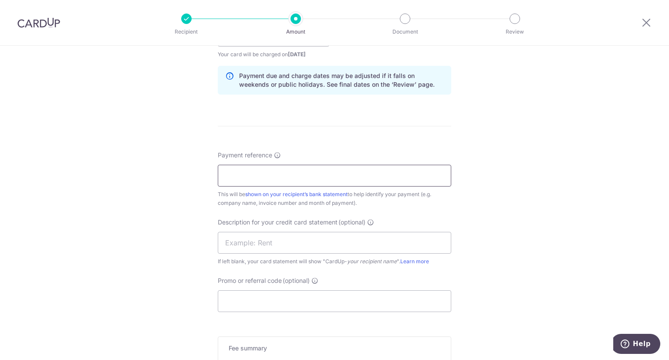
click at [280, 182] on input "Payment reference" at bounding box center [334, 176] width 233 height 22
type input "2119608"
click at [264, 246] on input "text" at bounding box center [334, 243] width 233 height 22
type input "Top Gallery"
click at [239, 300] on input "Promo or referral code (optional)" at bounding box center [334, 301] width 233 height 22
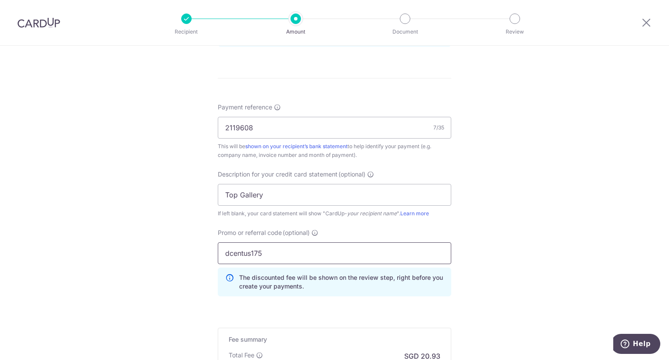
scroll to position [606, 0]
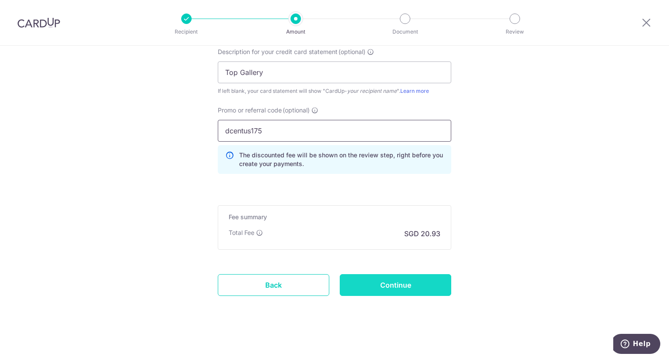
type input "dcentus175"
click at [394, 285] on input "Continue" at bounding box center [395, 285] width 111 height 22
type input "Create Schedule"
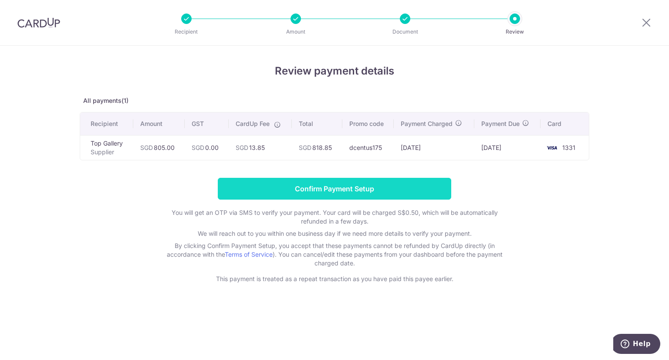
click at [324, 187] on input "Confirm Payment Setup" at bounding box center [334, 189] width 233 height 22
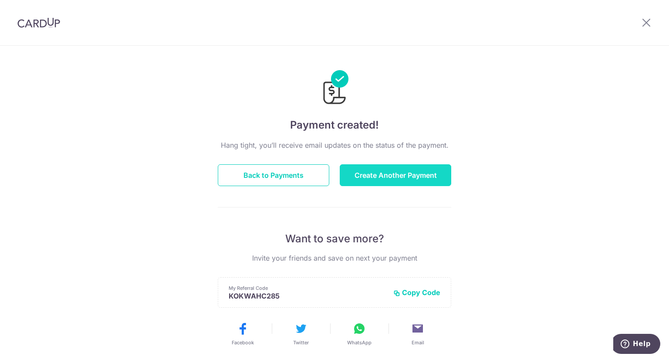
click at [402, 175] on button "Create Another Payment" at bounding box center [395, 175] width 111 height 22
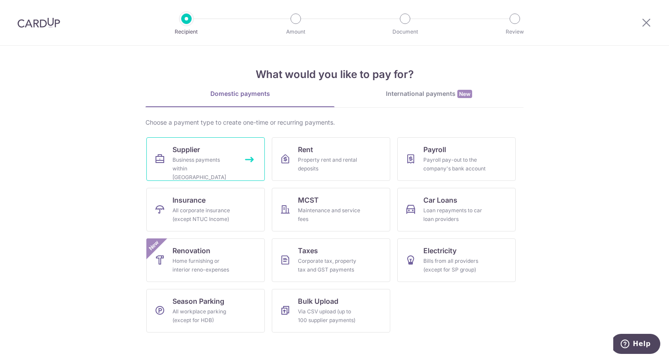
click at [216, 157] on div "Business payments within Singapore" at bounding box center [203, 168] width 63 height 26
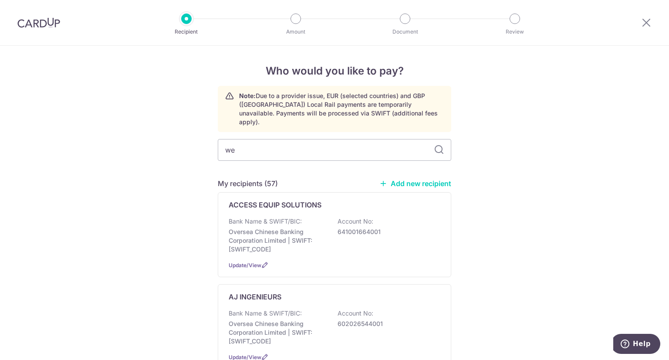
type input "wee"
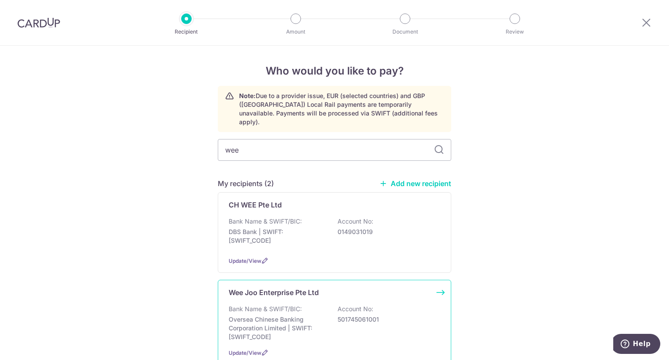
click at [264, 304] on p "Bank Name & SWIFT/BIC:" at bounding box center [265, 308] width 73 height 9
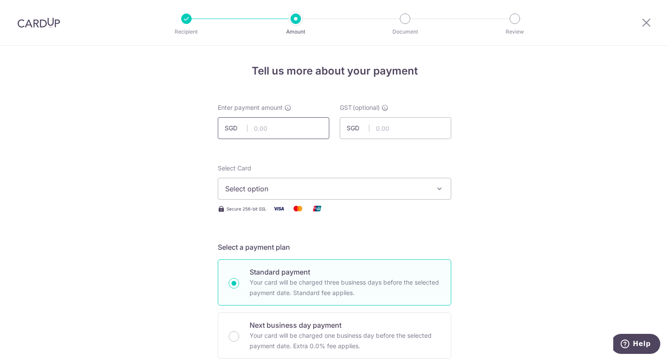
click at [270, 129] on input "text" at bounding box center [273, 128] width 111 height 22
type input "305.20"
click at [376, 191] on span "Select option" at bounding box center [326, 188] width 203 height 10
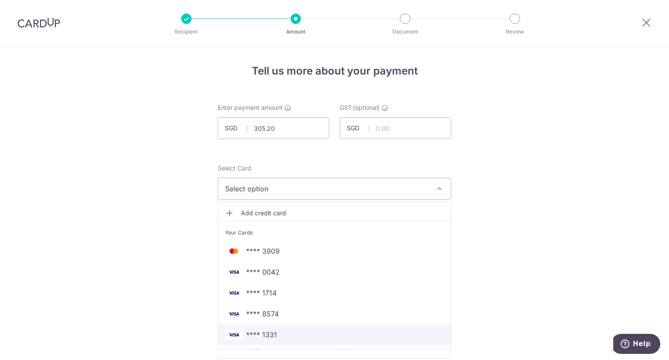
drag, startPoint x: 306, startPoint y: 336, endPoint x: 412, endPoint y: 295, distance: 114.0
click at [306, 336] on span "**** 1331" at bounding box center [334, 334] width 219 height 10
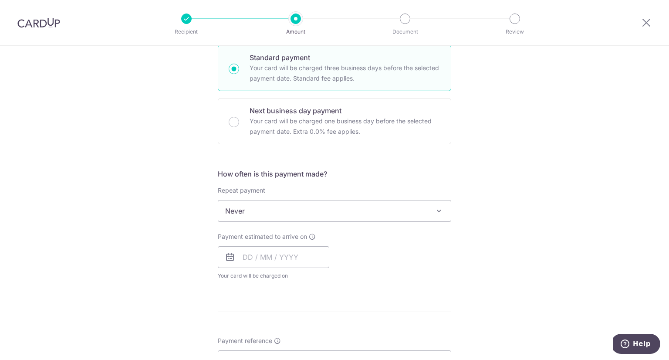
scroll to position [218, 0]
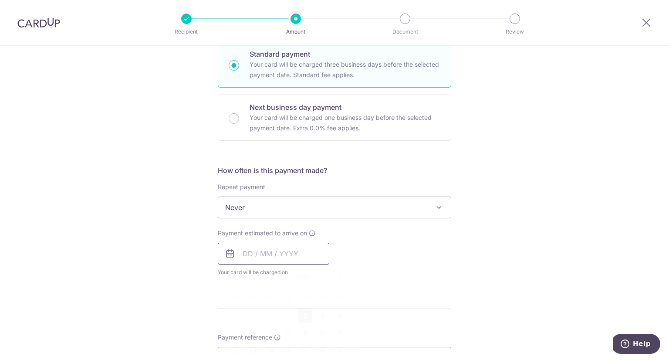
click at [285, 257] on input "text" at bounding box center [273, 254] width 111 height 22
click at [299, 314] on link "2" at bounding box center [305, 315] width 14 height 14
type input "02/10/2025"
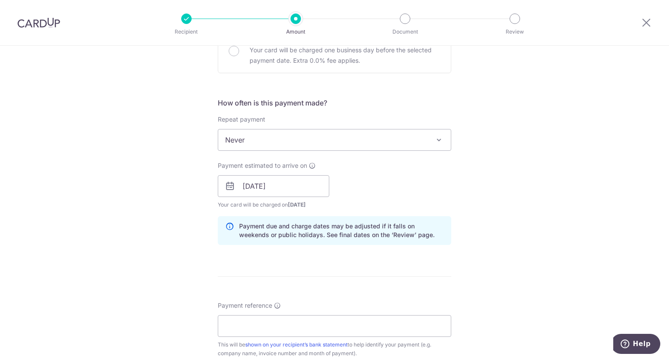
scroll to position [305, 0]
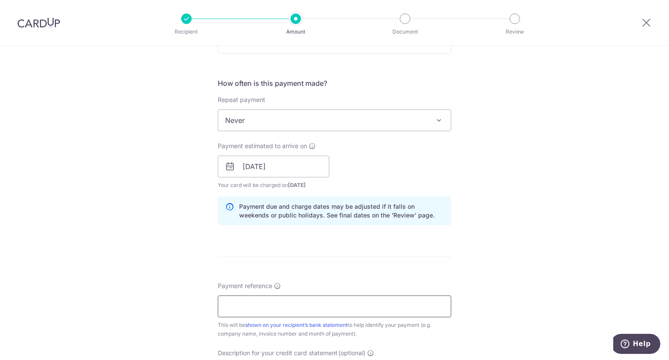
click at [240, 310] on input "Payment reference" at bounding box center [334, 306] width 233 height 22
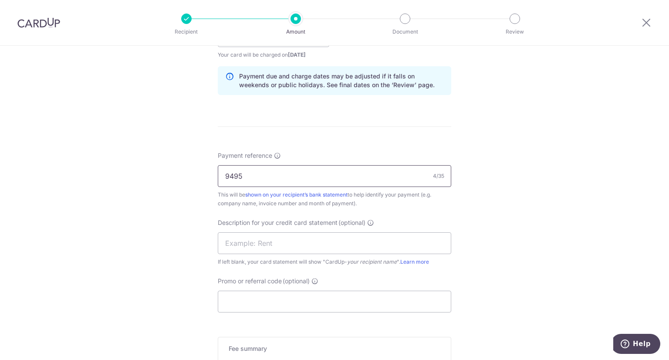
scroll to position [435, 0]
type input "9495"
drag, startPoint x: 324, startPoint y: 245, endPoint x: 328, endPoint y: 243, distance: 4.5
click at [324, 245] on input "text" at bounding box center [334, 243] width 233 height 22
type input "Wee Joo"
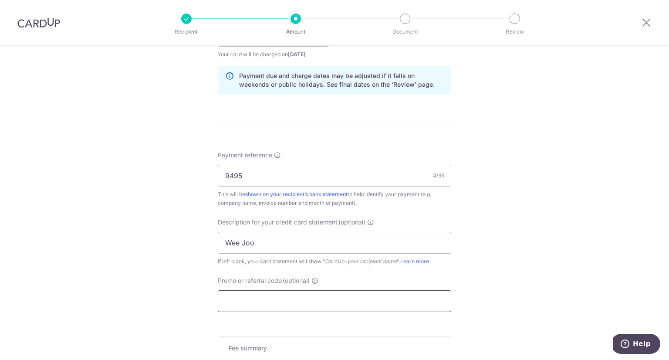
click at [308, 297] on input "Promo or referral code (optional)" at bounding box center [334, 301] width 233 height 22
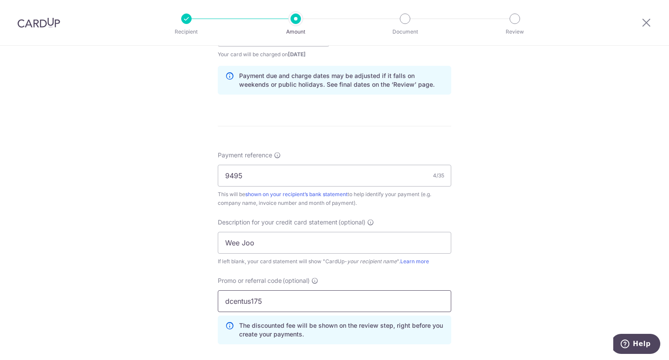
scroll to position [606, 0]
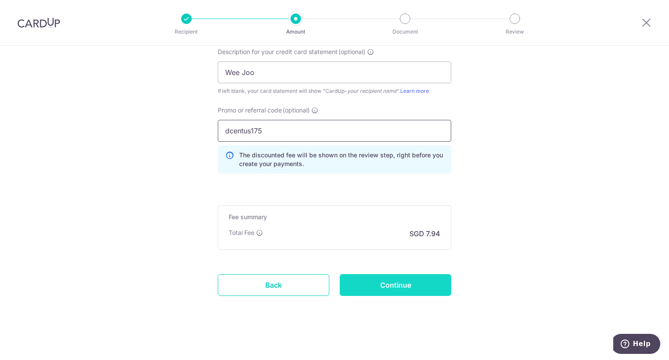
type input "dcentus175"
click at [402, 283] on input "Continue" at bounding box center [395, 285] width 111 height 22
type input "Create Schedule"
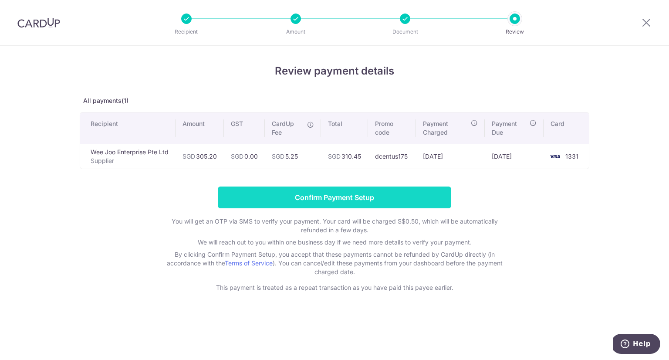
click at [348, 203] on input "Confirm Payment Setup" at bounding box center [334, 197] width 233 height 22
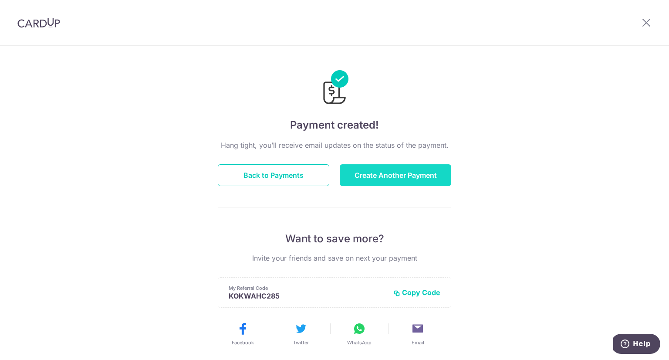
click at [379, 176] on button "Create Another Payment" at bounding box center [395, 175] width 111 height 22
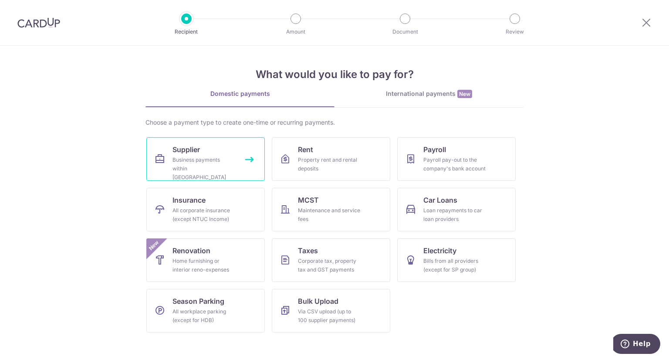
click at [209, 162] on div "Business payments within [GEOGRAPHIC_DATA]" at bounding box center [203, 168] width 63 height 26
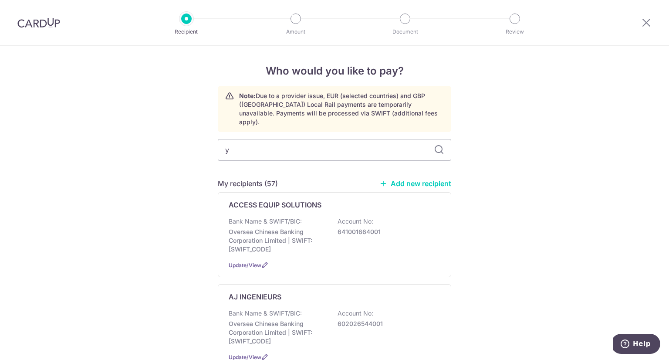
type input "yk"
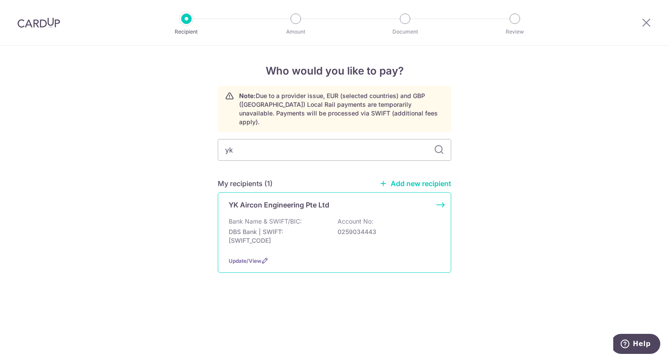
click at [290, 217] on p "Bank Name & SWIFT/BIC:" at bounding box center [265, 221] width 73 height 9
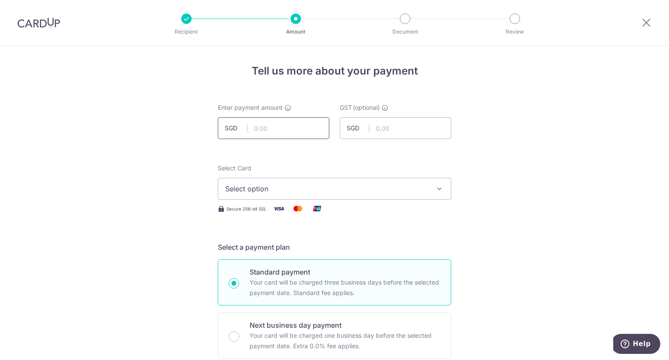
click at [288, 128] on input "text" at bounding box center [273, 128] width 111 height 22
type input "2,180.00"
click at [344, 188] on span "Select option" at bounding box center [326, 188] width 203 height 10
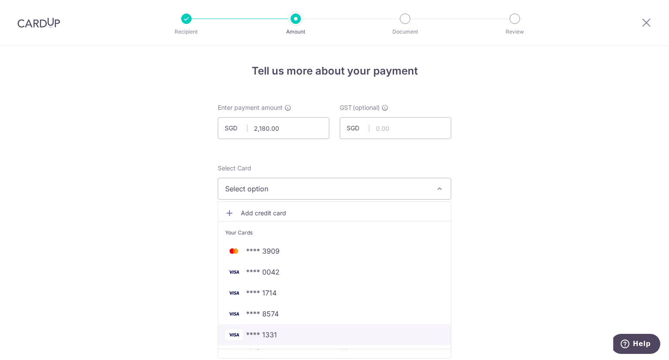
click at [282, 333] on span "**** 1331" at bounding box center [334, 334] width 219 height 10
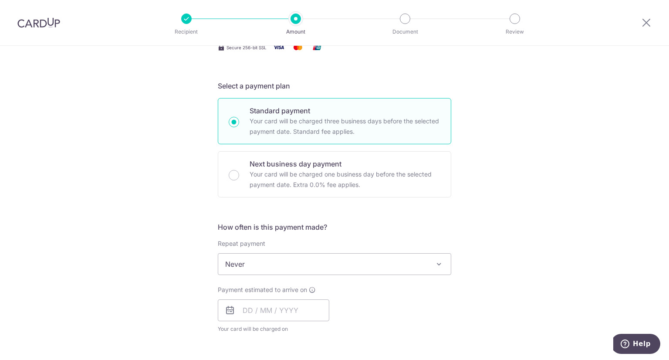
scroll to position [218, 0]
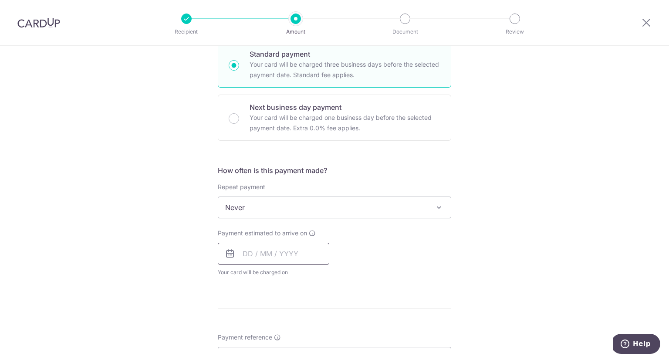
click at [275, 250] on input "text" at bounding box center [273, 254] width 111 height 22
click at [301, 314] on link "2" at bounding box center [305, 315] width 14 height 14
type input "[DATE]"
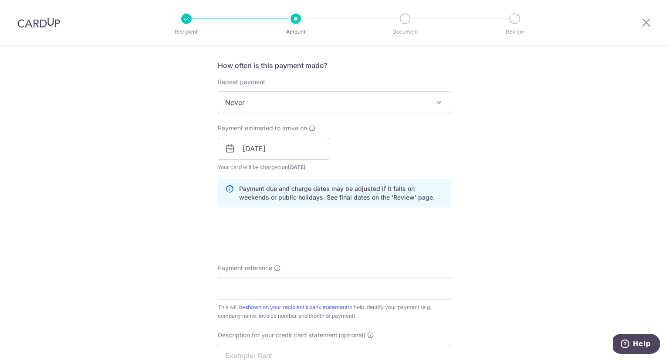
scroll to position [348, 0]
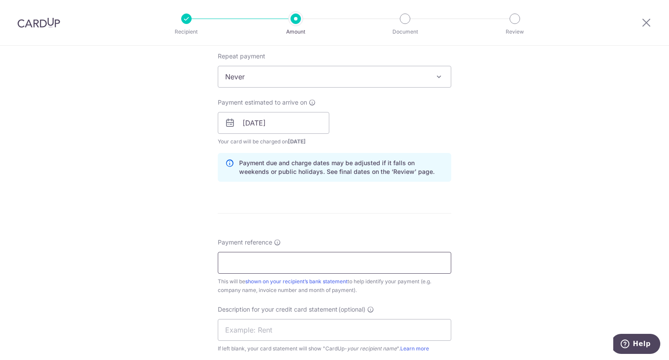
click at [273, 271] on input "Payment reference" at bounding box center [334, 263] width 233 height 22
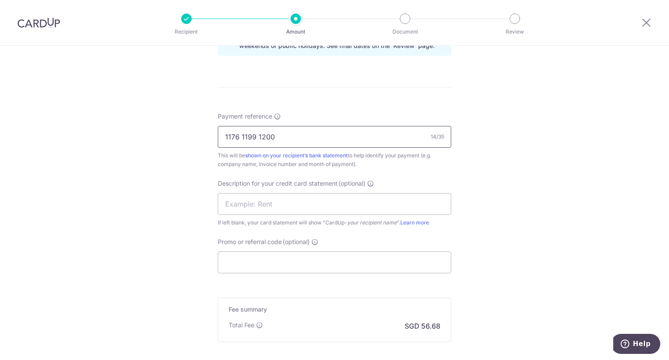
scroll to position [479, 0]
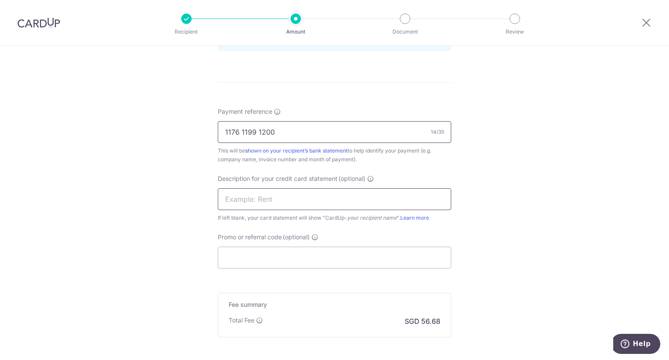
type input "1176 1199 1200"
click at [299, 202] on input "text" at bounding box center [334, 199] width 233 height 22
type input "YK Aircon"
click at [287, 259] on input "Promo or referral code (optional)" at bounding box center [334, 257] width 233 height 22
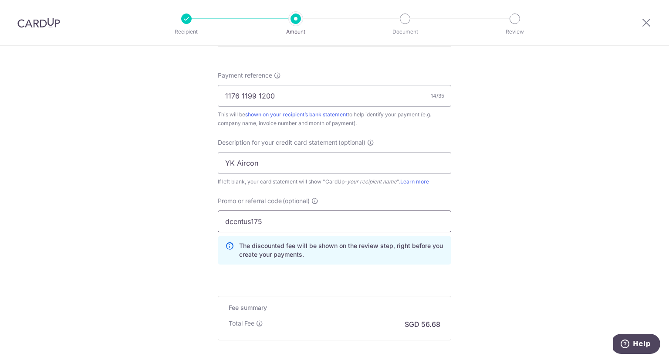
scroll to position [606, 0]
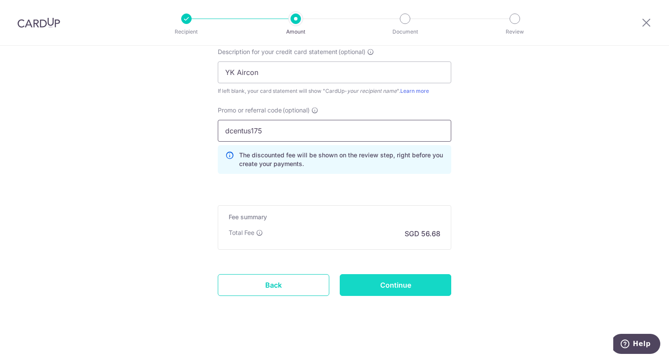
type input "dcentus175"
click at [394, 286] on input "Continue" at bounding box center [395, 285] width 111 height 22
type input "Create Schedule"
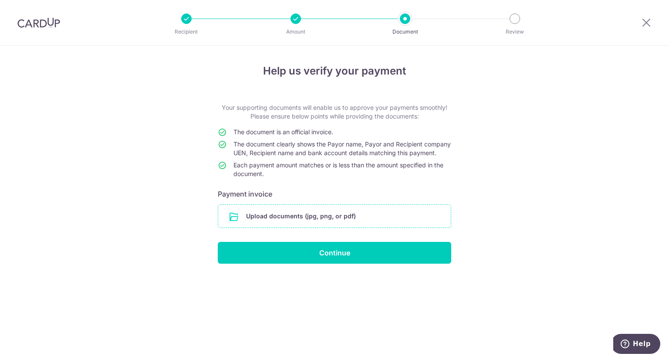
click at [323, 216] on input "file" at bounding box center [334, 216] width 233 height 23
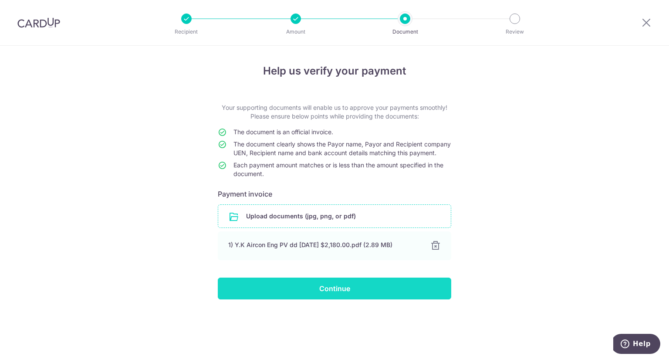
click at [335, 298] on input "Continue" at bounding box center [334, 288] width 233 height 22
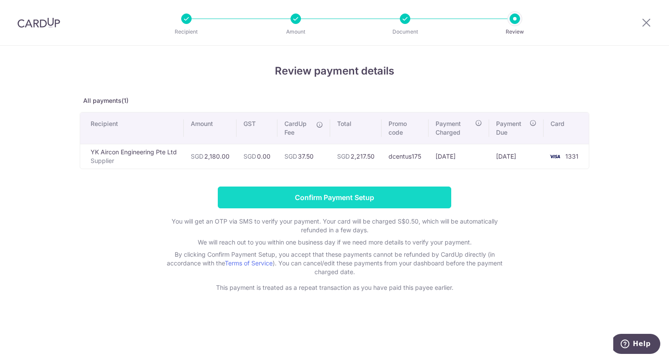
click at [334, 201] on input "Confirm Payment Setup" at bounding box center [334, 197] width 233 height 22
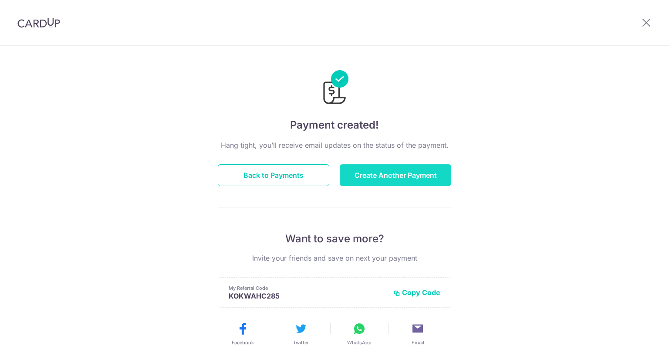
click at [378, 180] on button "Create Another Payment" at bounding box center [395, 175] width 111 height 22
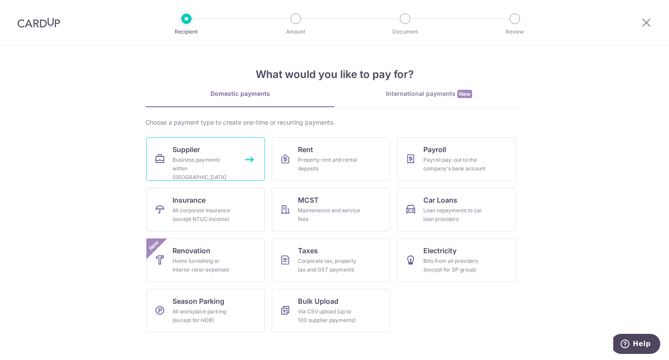
click at [187, 162] on div "Business payments within [GEOGRAPHIC_DATA]" at bounding box center [203, 168] width 63 height 26
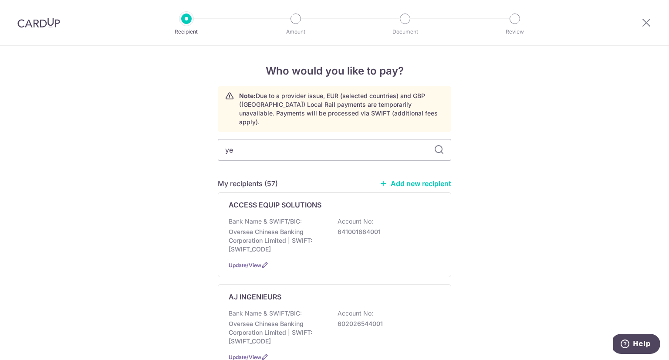
type input "yew"
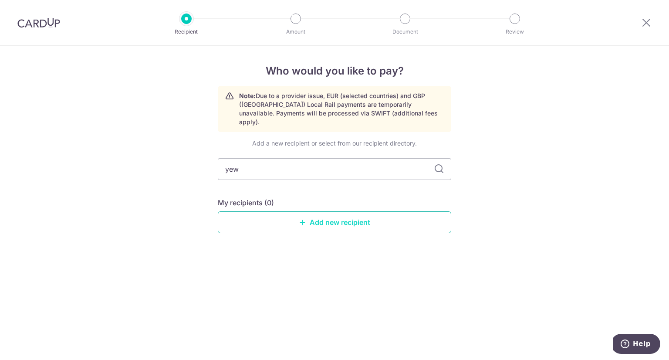
click at [363, 217] on link "Add new recipient" at bounding box center [334, 222] width 233 height 22
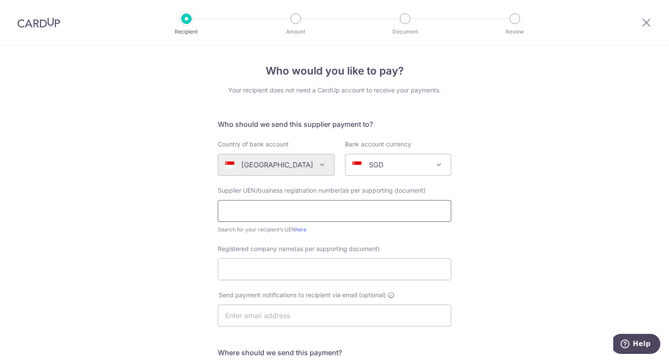
click at [289, 213] on input "text" at bounding box center [334, 211] width 233 height 22
type input "199005818C"
click at [292, 271] on input "Registered company name(as per supporting document)" at bounding box center [334, 269] width 233 height 22
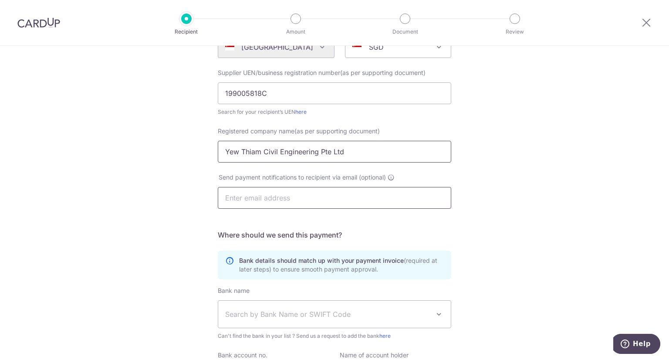
scroll to position [131, 0]
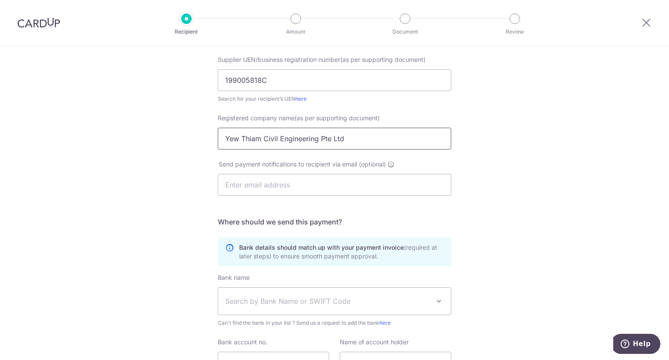
drag, startPoint x: 350, startPoint y: 140, endPoint x: 206, endPoint y: 138, distance: 143.7
click at [206, 138] on div "Who would you like to pay? Your recipient does not need a CardUp account to rec…" at bounding box center [334, 179] width 669 height 528
type input "Yew Thiam Civil Engineering Pte Ltd"
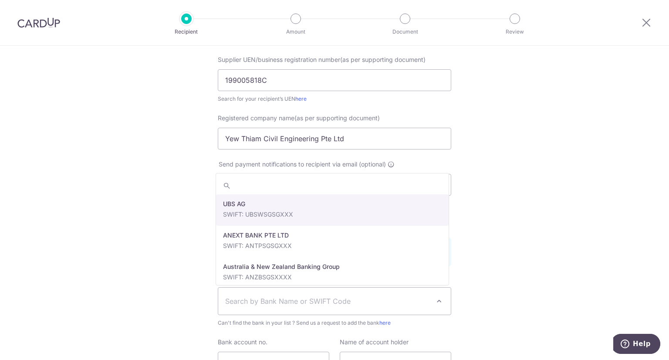
click at [242, 300] on span "Search by Bank Name or SWIFT Code" at bounding box center [327, 301] width 205 height 10
drag, startPoint x: 242, startPoint y: 300, endPoint x: 227, endPoint y: 305, distance: 15.6
click at [225, 305] on span "Search by Bank Name or SWIFT Code" at bounding box center [327, 301] width 205 height 10
click at [235, 304] on span "Search by Bank Name or SWIFT Code" at bounding box center [327, 301] width 205 height 10
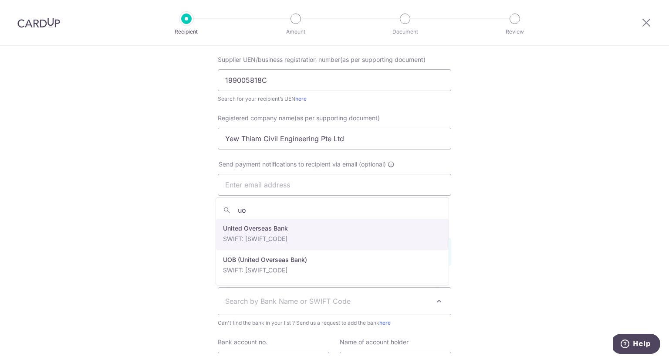
type input "uo"
select select "23668"
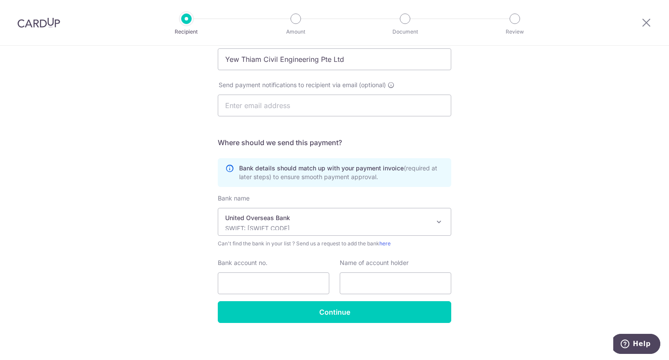
scroll to position [213, 0]
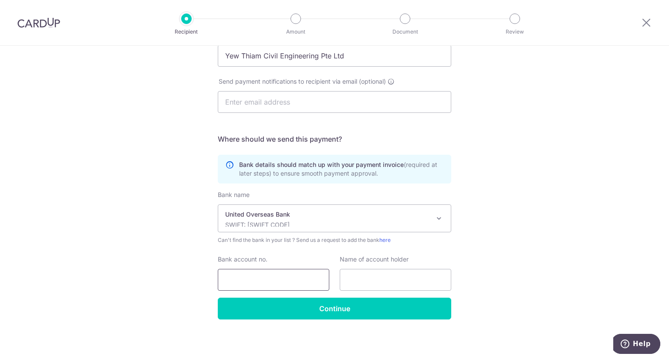
click at [250, 282] on input "Bank account no." at bounding box center [273, 280] width 111 height 22
click at [358, 277] on input "text" at bounding box center [395, 280] width 111 height 22
paste input "Yew Thiam Civil Engineering Pte Ltd"
type input "Yew Thiam Civil Engineering Pte Ltd"
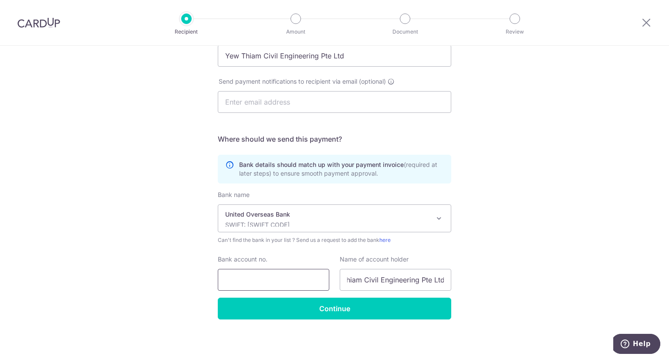
scroll to position [0, 0]
click at [249, 279] on input "Bank account no." at bounding box center [273, 280] width 111 height 22
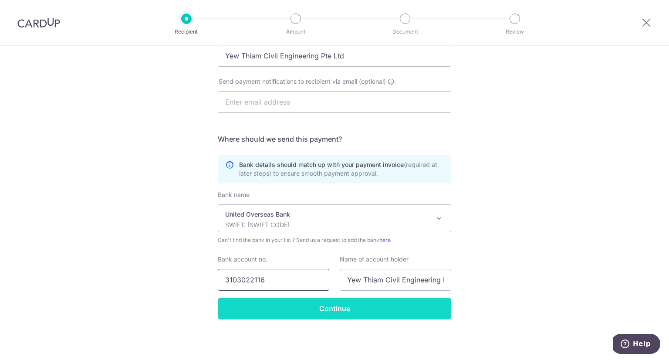
type input "3103022116"
click at [322, 311] on input "Continue" at bounding box center [334, 308] width 233 height 22
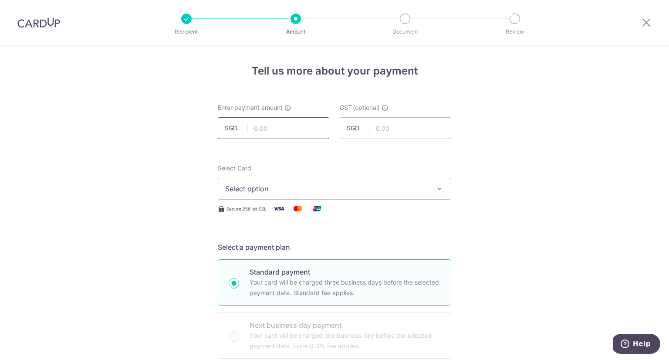
click at [288, 128] on input "text" at bounding box center [273, 128] width 111 height 22
type input "15,532.50"
click at [397, 186] on span "Select option" at bounding box center [326, 188] width 203 height 10
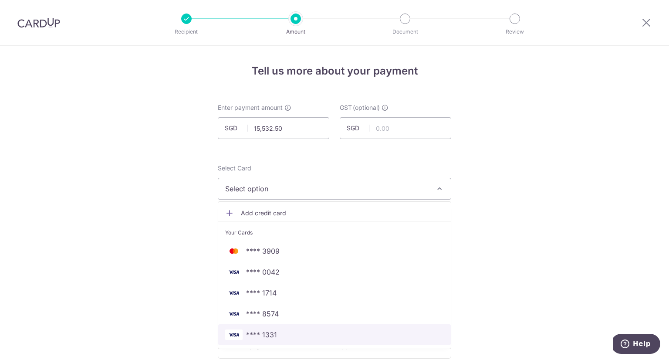
click at [260, 337] on span "**** 1331" at bounding box center [261, 334] width 31 height 10
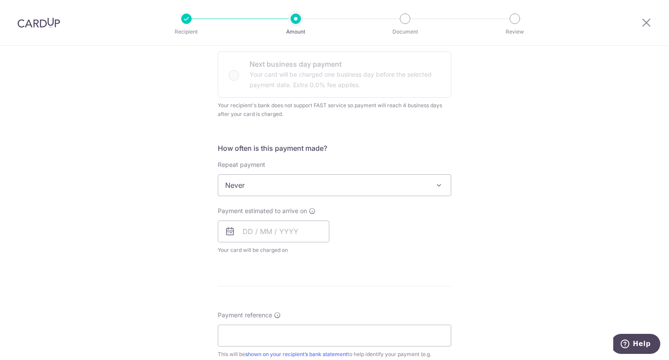
scroll to position [261, 0]
click at [287, 227] on input "text" at bounding box center [273, 231] width 111 height 22
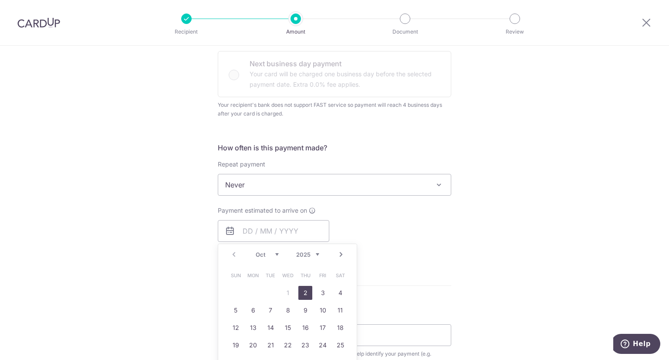
click at [303, 297] on link "2" at bounding box center [305, 293] width 14 height 14
type input "[DATE]"
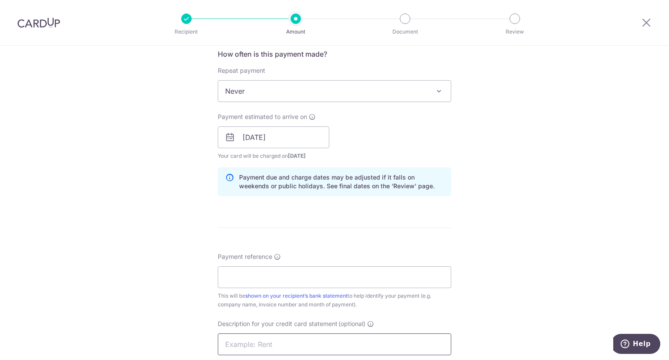
scroll to position [435, 0]
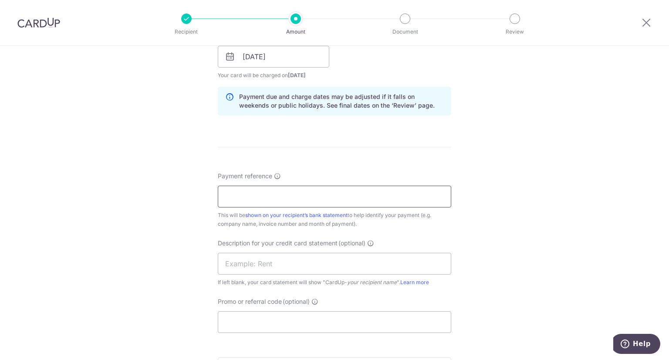
click at [299, 198] on input "Payment reference" at bounding box center [334, 197] width 233 height 22
type input "10026"
click at [276, 264] on input "text" at bounding box center [334, 264] width 233 height 22
type input "Yew Thiam"
click at [270, 321] on input "Promo or referral code (optional)" at bounding box center [334, 322] width 233 height 22
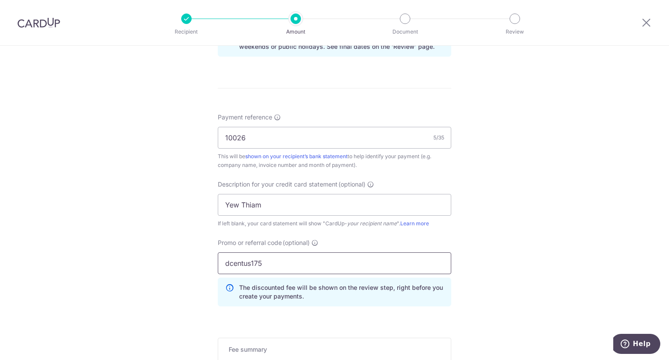
scroll to position [610, 0]
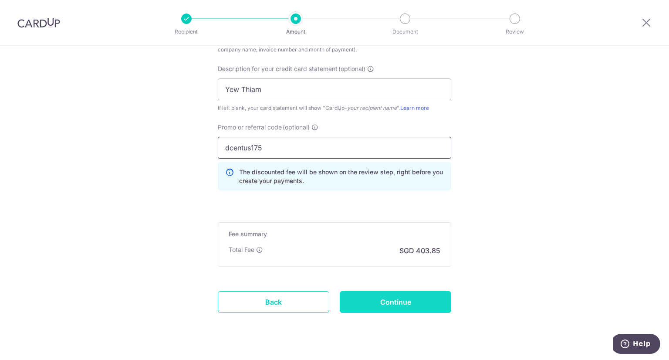
type input "dcentus175"
click at [383, 297] on input "Continue" at bounding box center [395, 302] width 111 height 22
type input "Create Schedule"
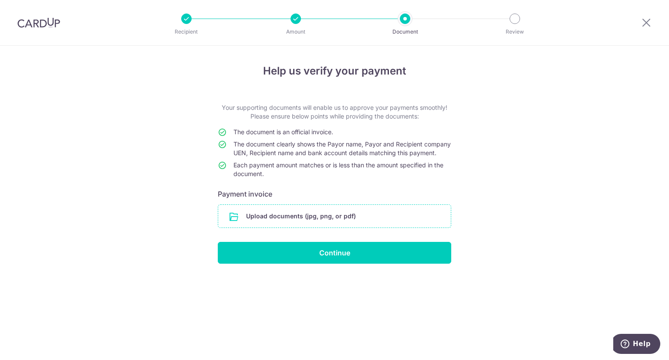
click at [314, 223] on input "file" at bounding box center [334, 216] width 233 height 23
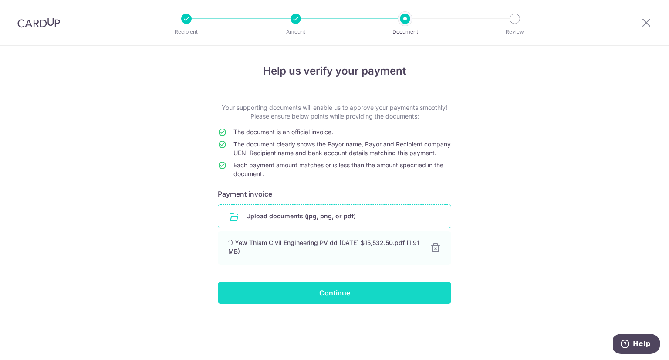
click at [331, 304] on input "Continue" at bounding box center [334, 293] width 233 height 22
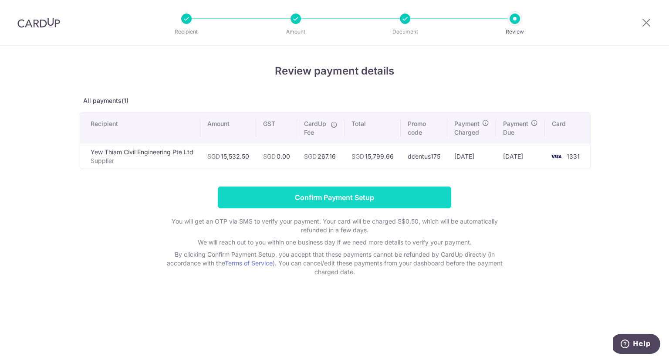
click at [352, 194] on input "Confirm Payment Setup" at bounding box center [334, 197] width 233 height 22
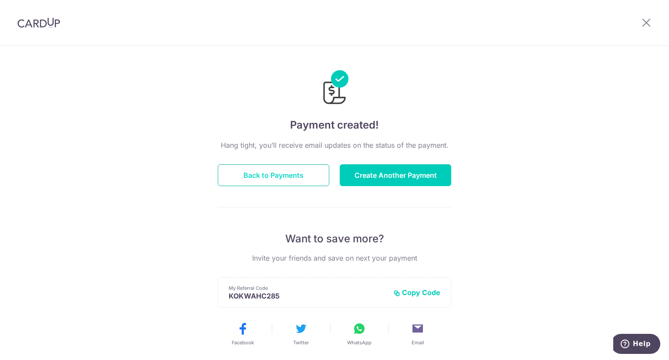
click at [268, 178] on button "Back to Payments" at bounding box center [273, 175] width 111 height 22
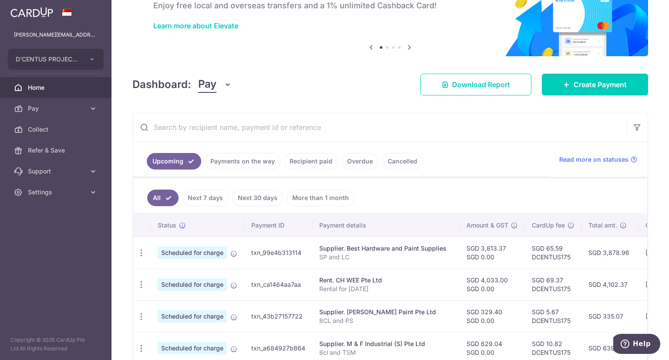
scroll to position [54, 0]
